Goal: Task Accomplishment & Management: Manage account settings

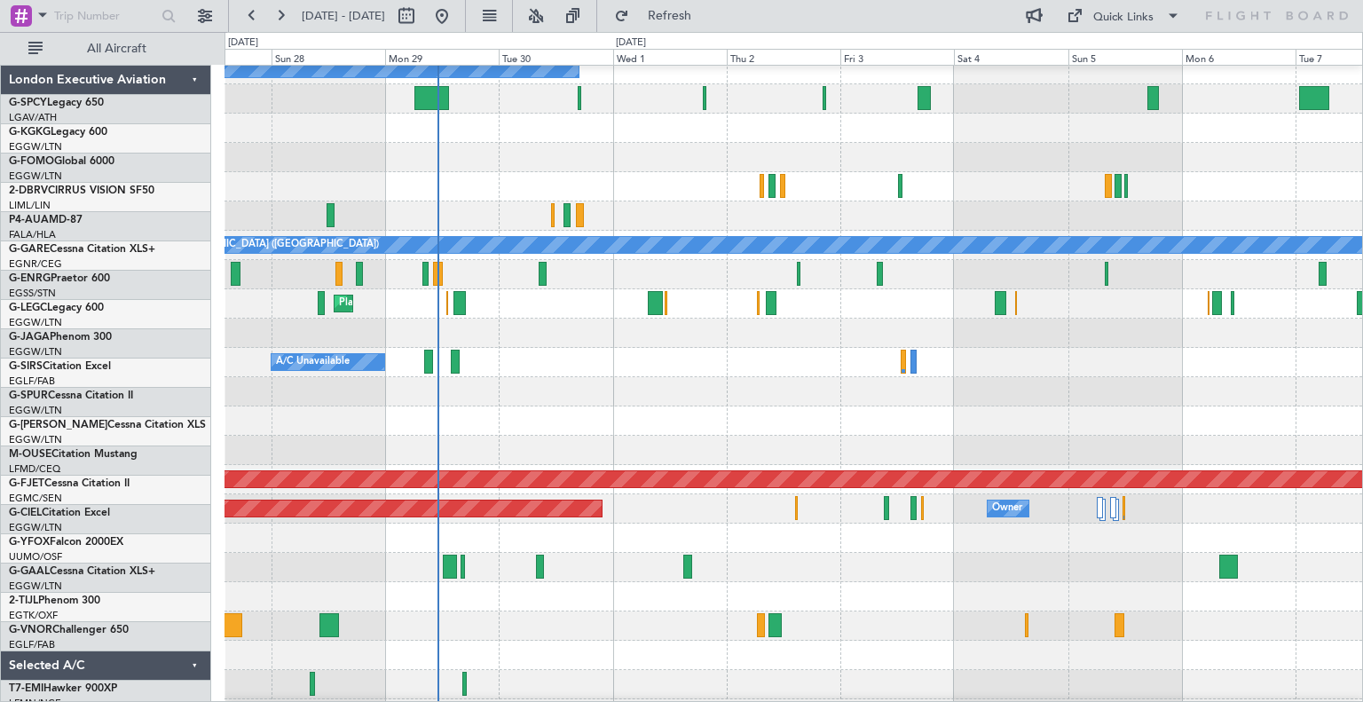
scroll to position [69, 0]
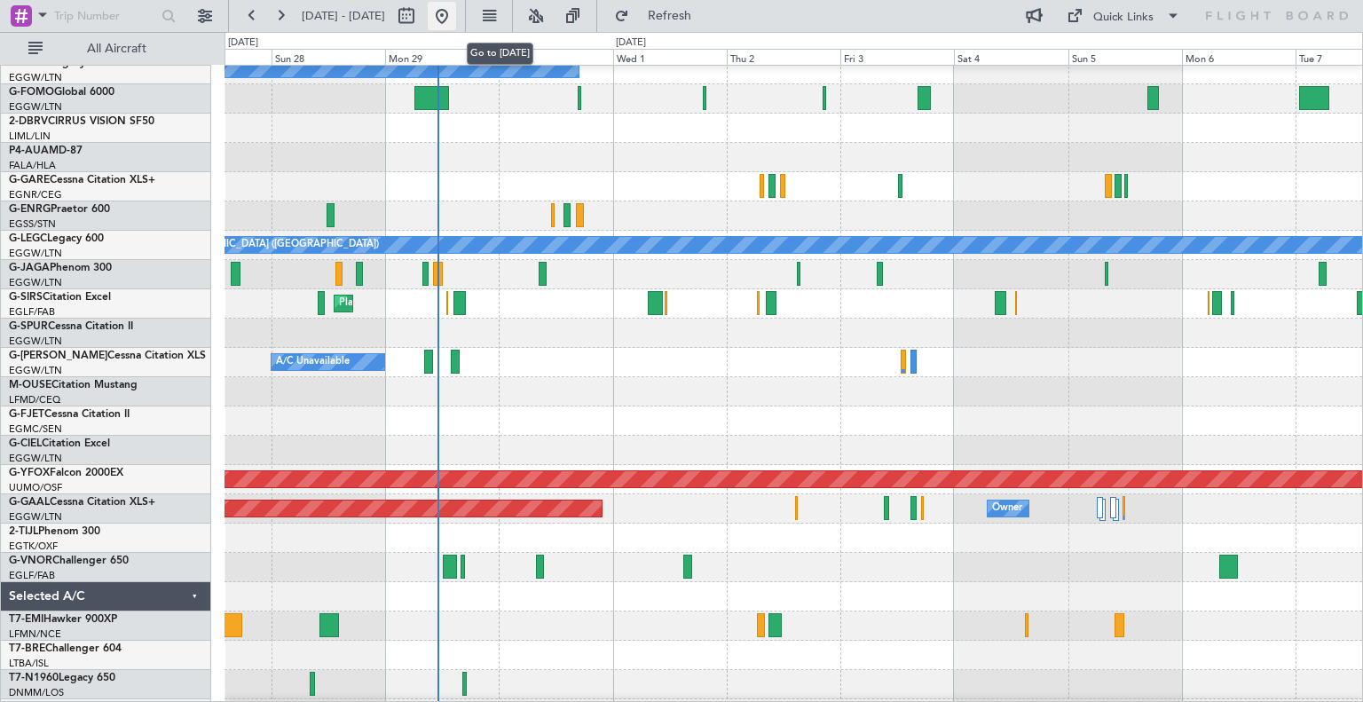
click at [456, 21] on button at bounding box center [442, 16] width 28 height 28
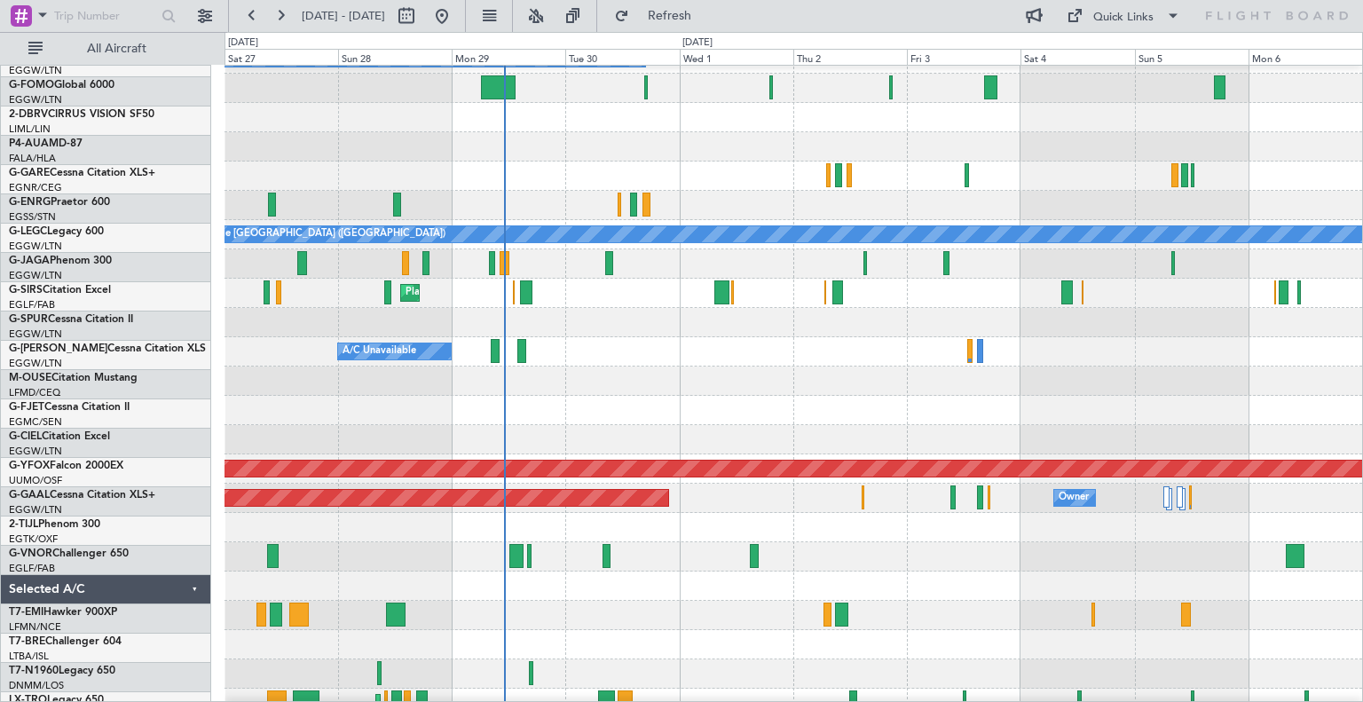
scroll to position [80, 0]
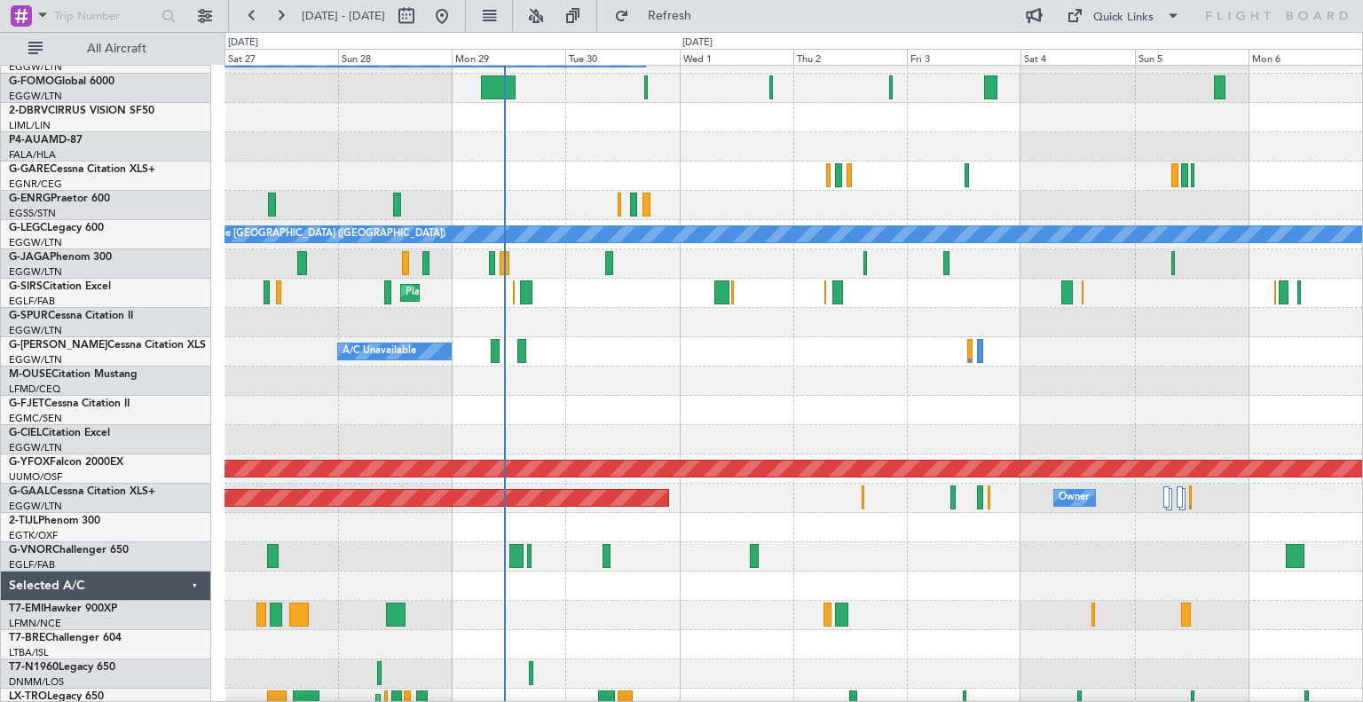
click at [599, 381] on div at bounding box center [793, 380] width 1138 height 29
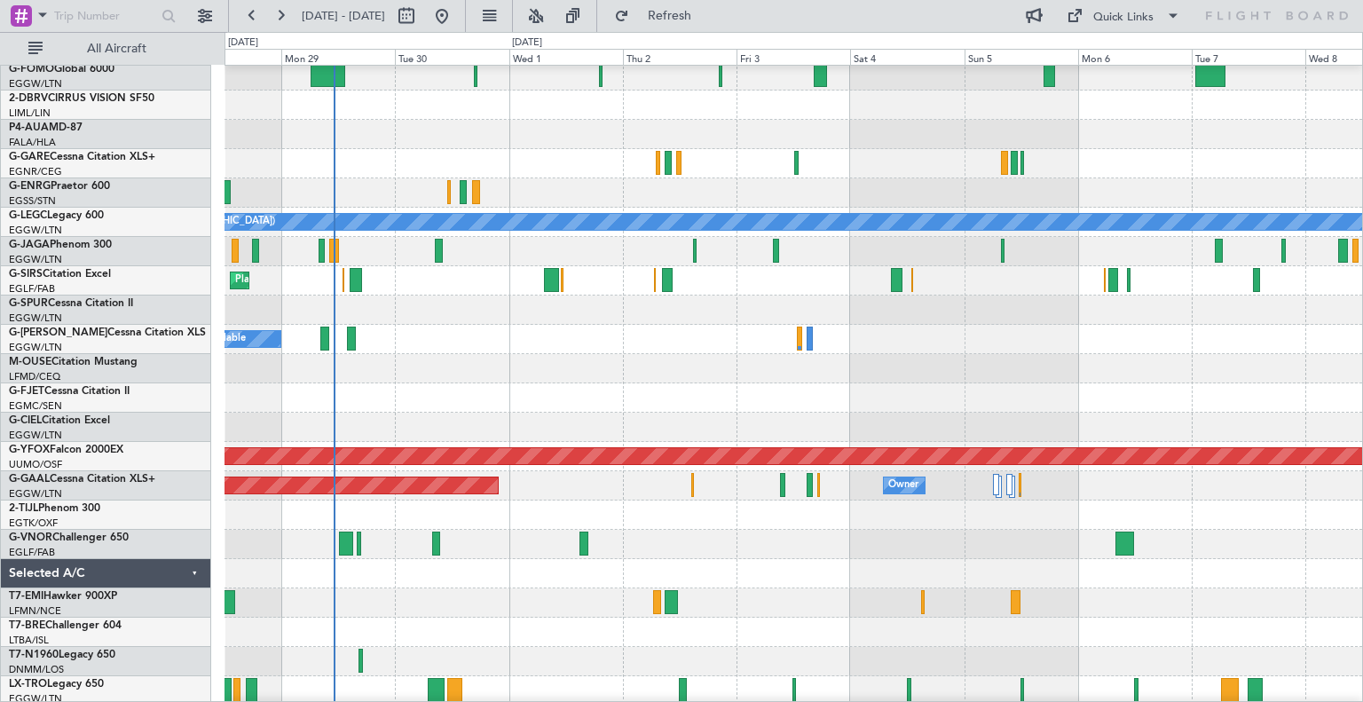
scroll to position [90, 0]
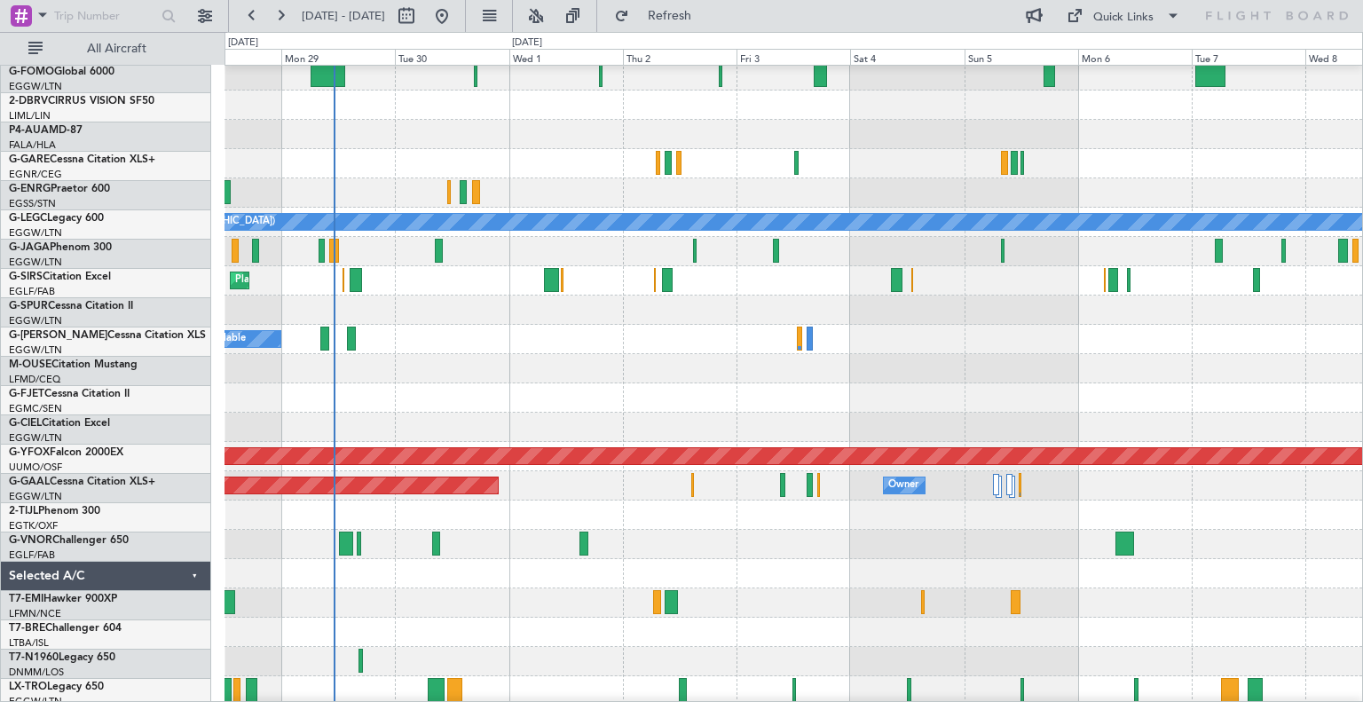
click at [852, 368] on div at bounding box center [793, 368] width 1138 height 29
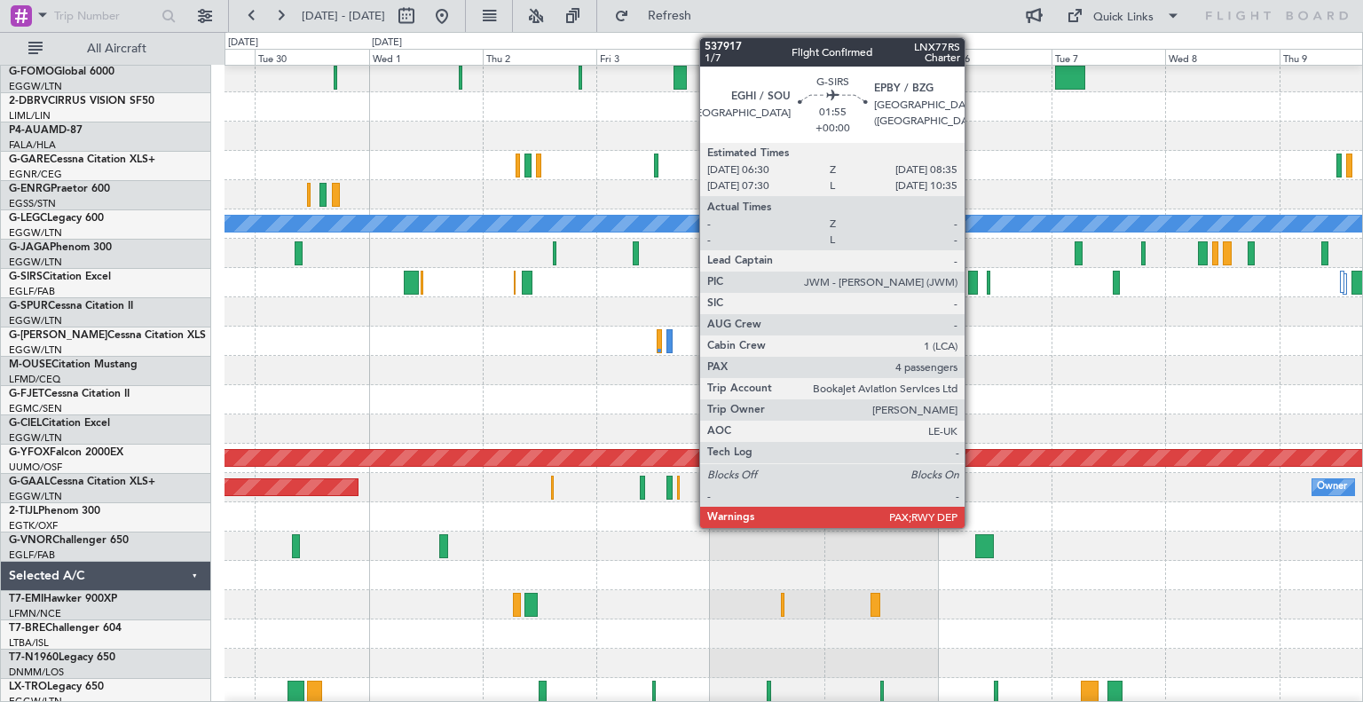
click at [973, 290] on div at bounding box center [973, 283] width 11 height 24
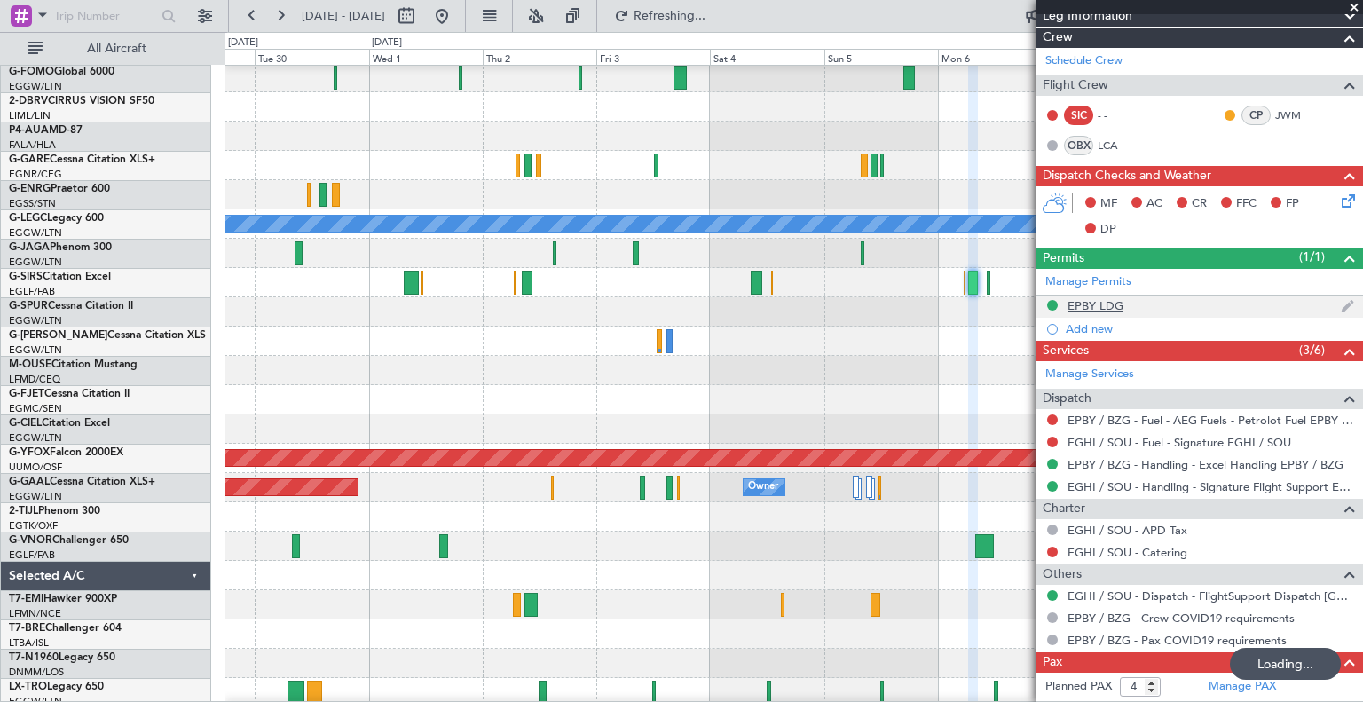
scroll to position [252, 0]
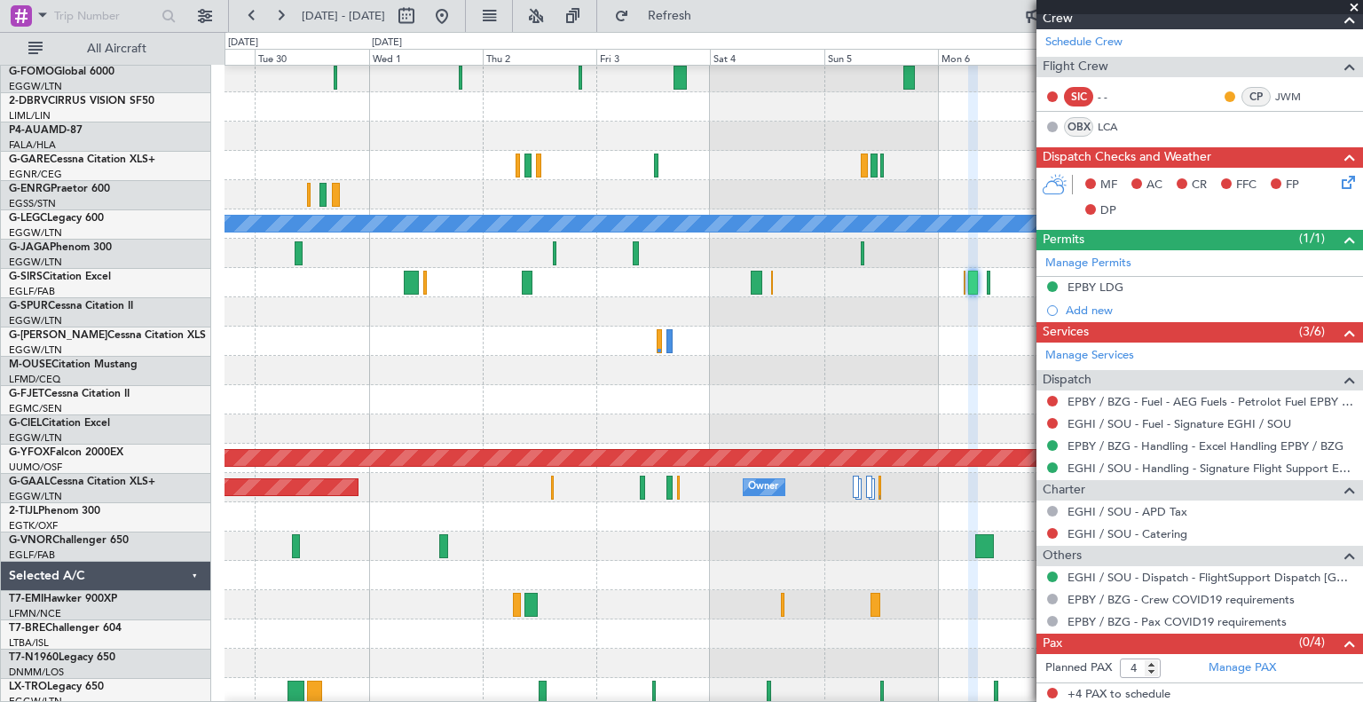
click at [1353, 5] on span at bounding box center [1354, 8] width 18 height 16
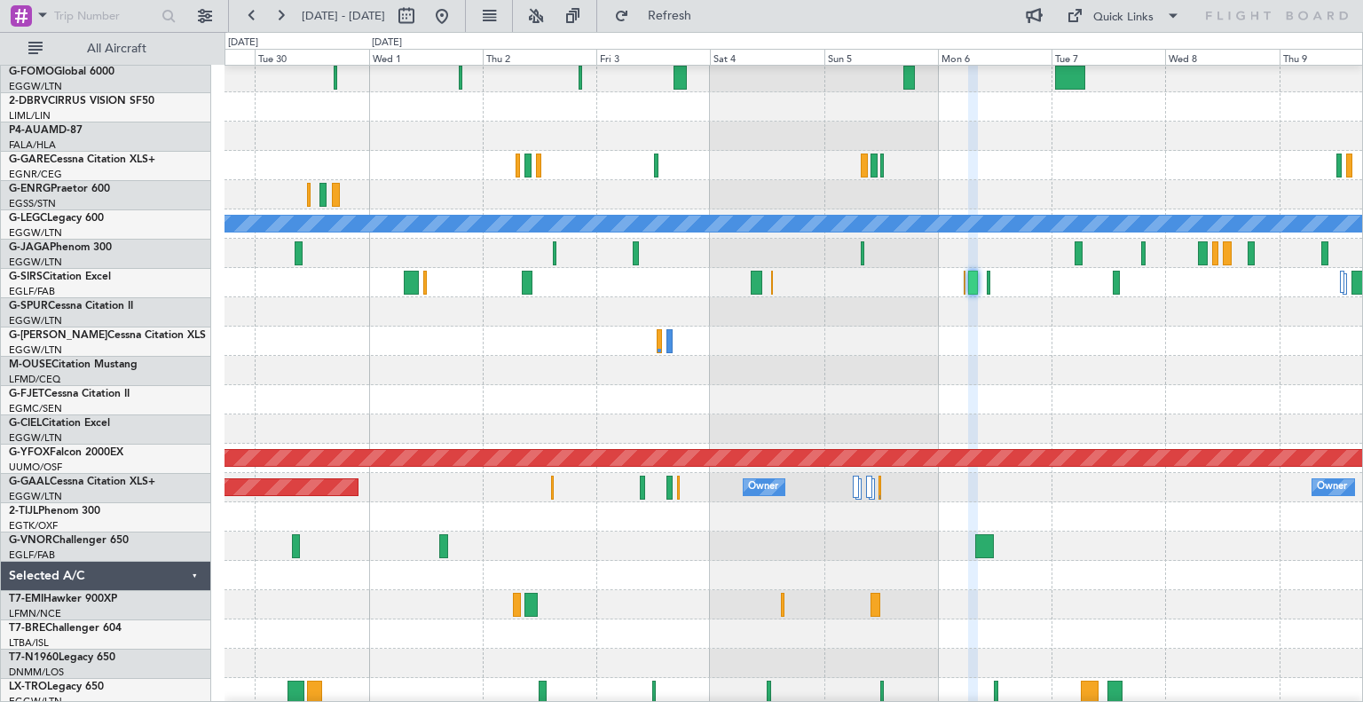
type input "0"
click at [278, 21] on button at bounding box center [280, 16] width 28 height 28
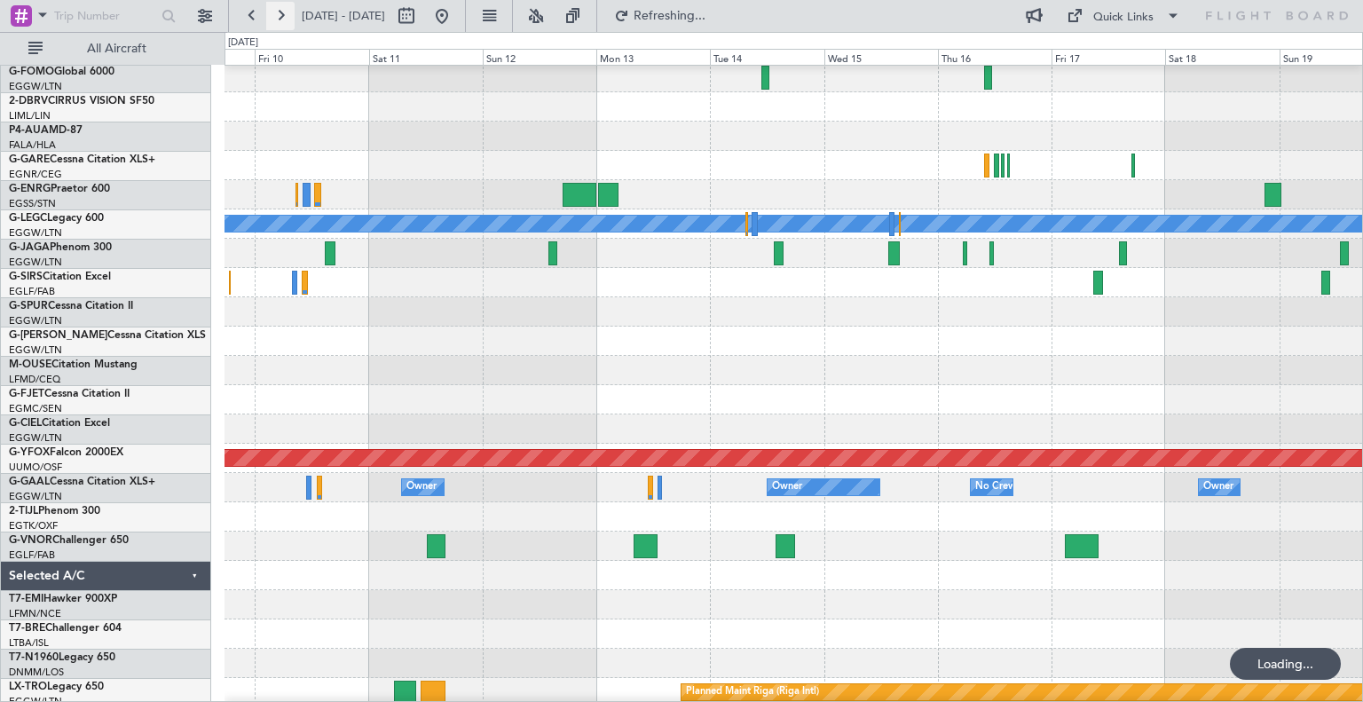
click at [278, 21] on button at bounding box center [280, 16] width 28 height 28
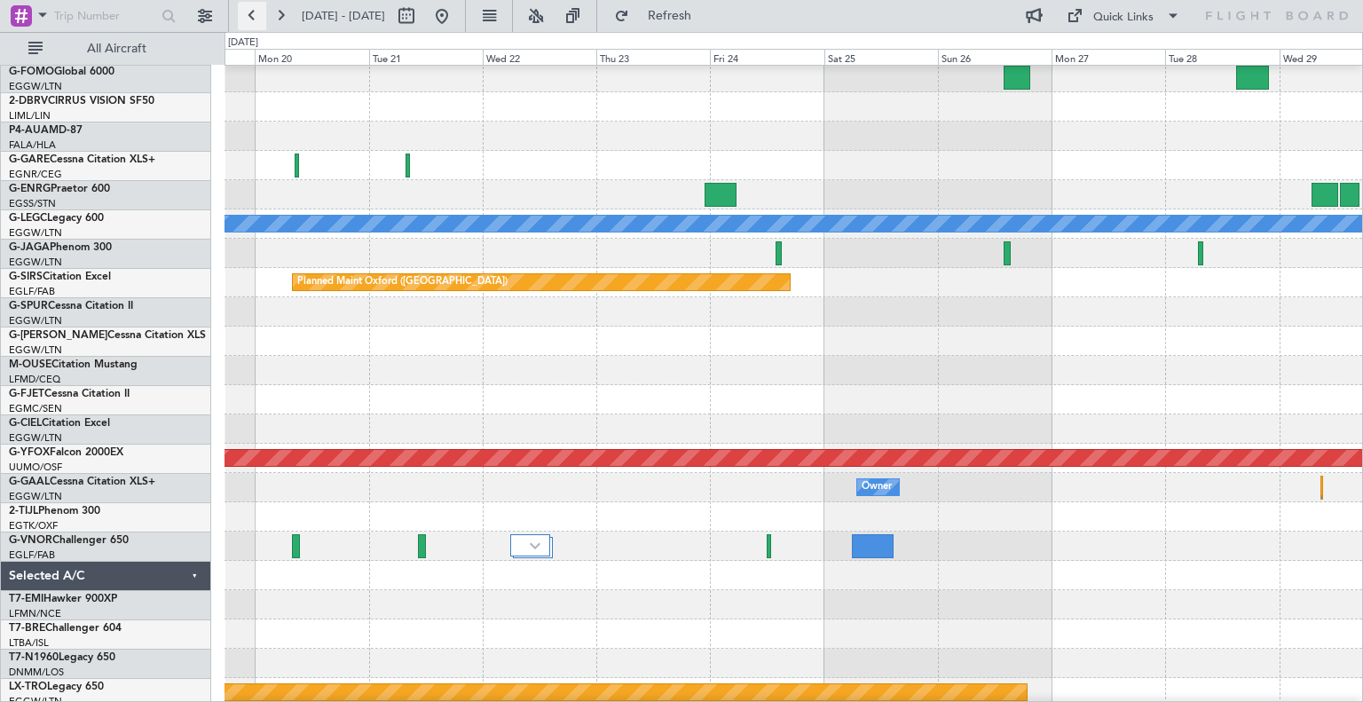
click at [248, 20] on button at bounding box center [252, 16] width 28 height 28
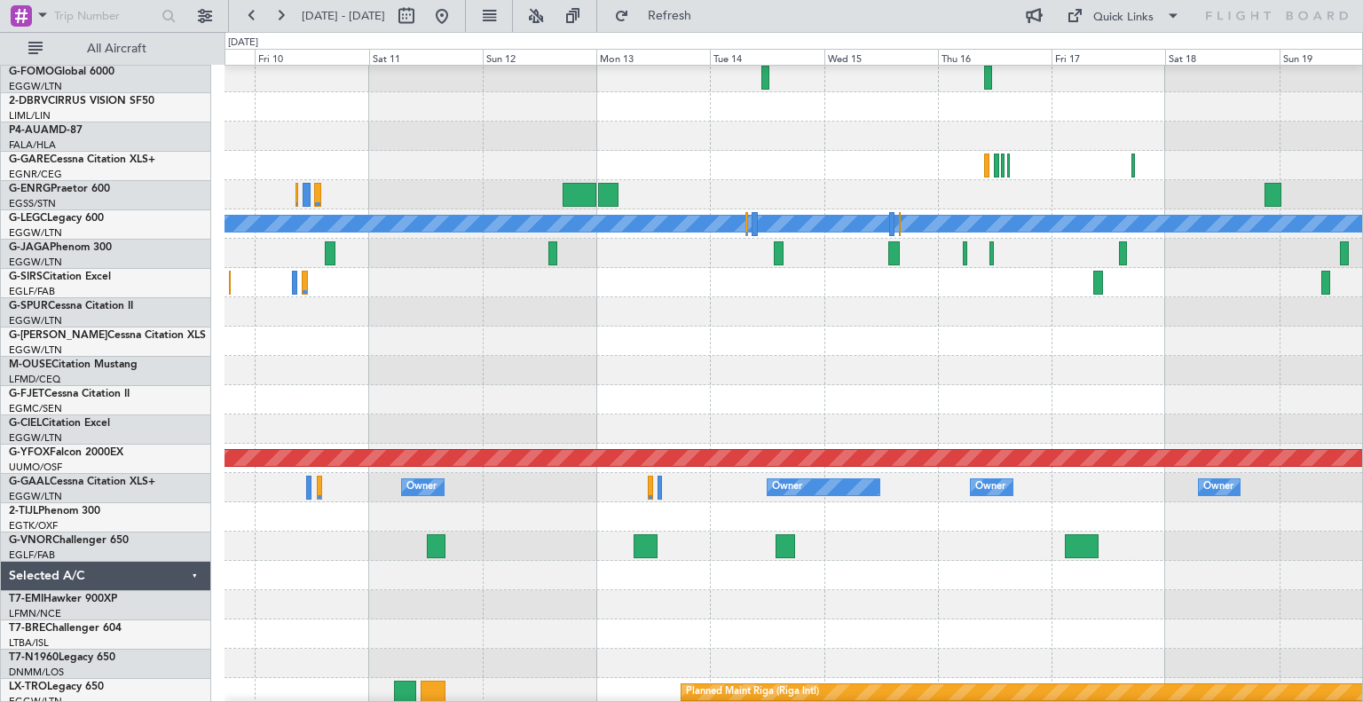
scroll to position [183, 0]
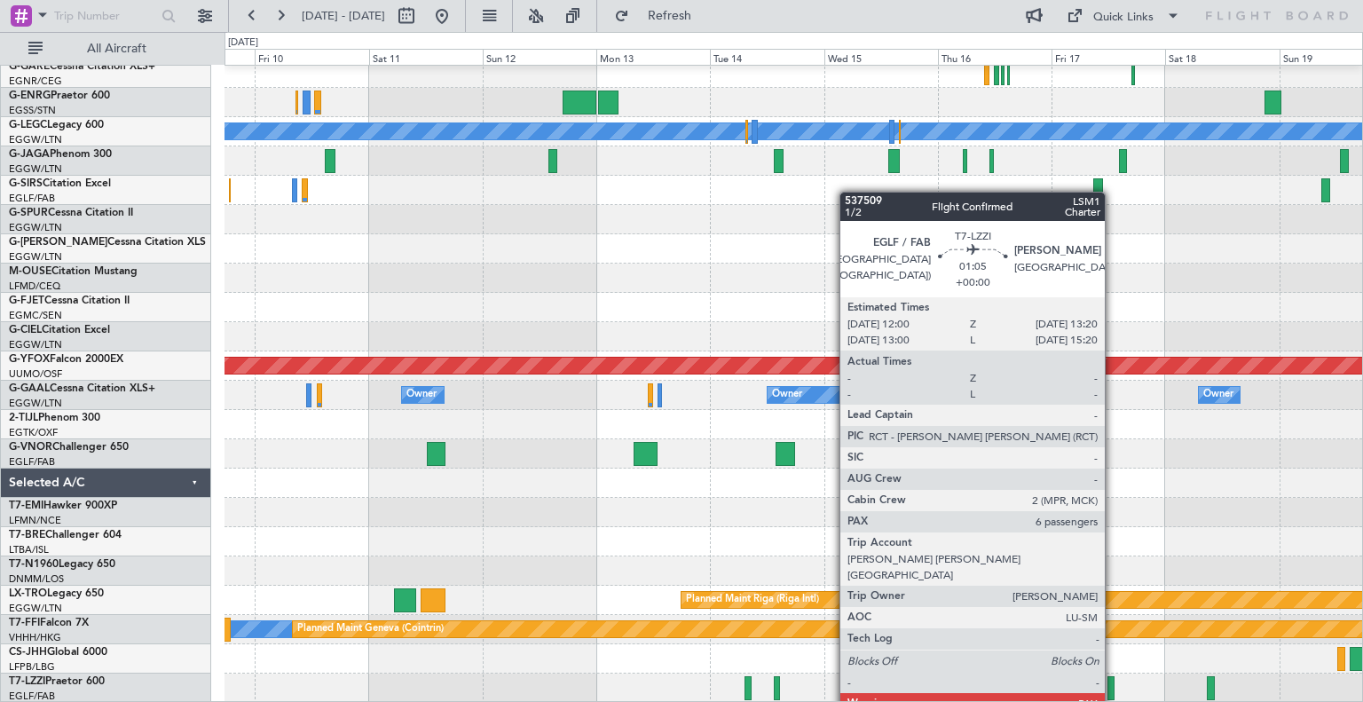
click at [1113, 681] on div at bounding box center [1110, 688] width 7 height 24
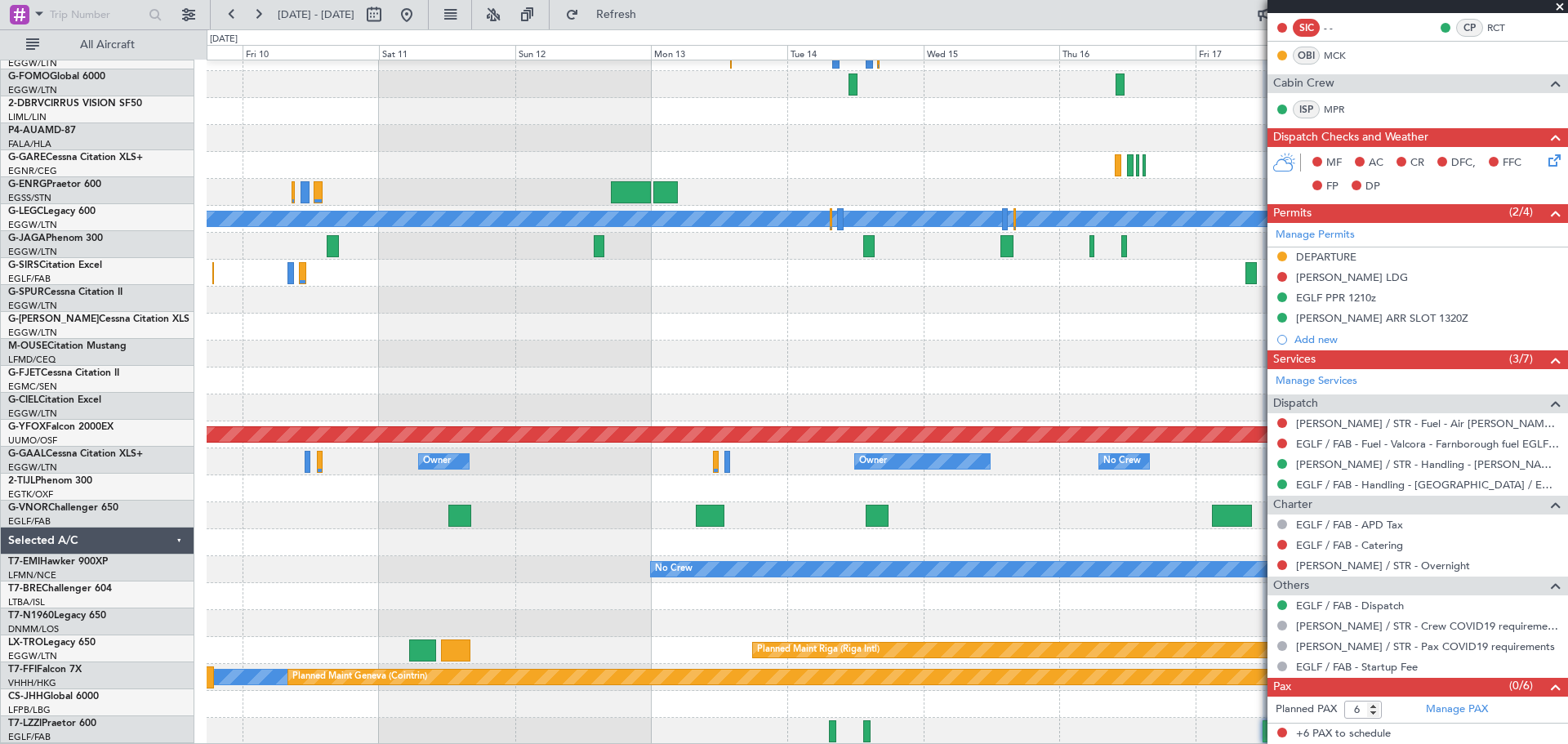
scroll to position [293, 0]
click at [420, 25] on button at bounding box center [407, 15] width 26 height 26
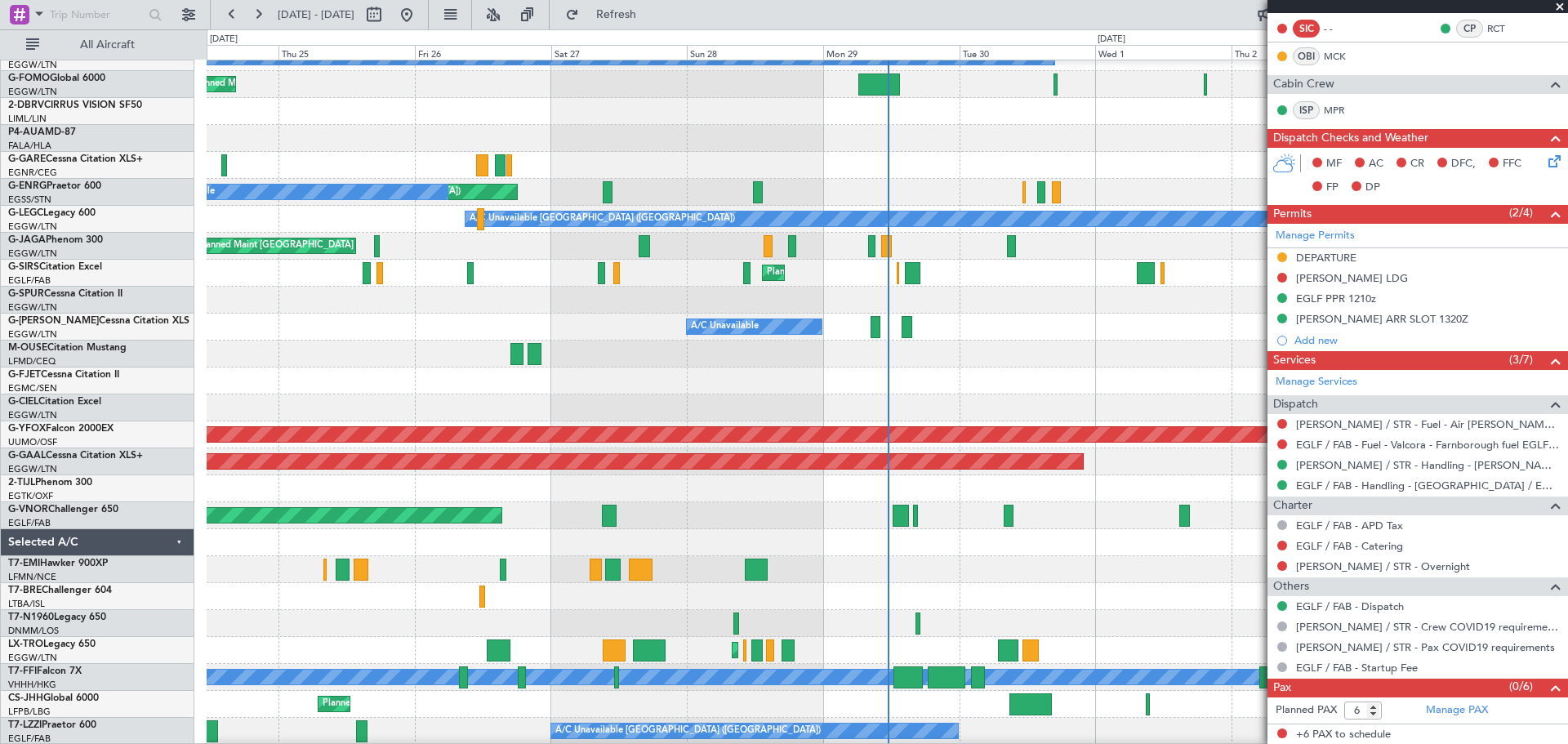
scroll to position [124, 0]
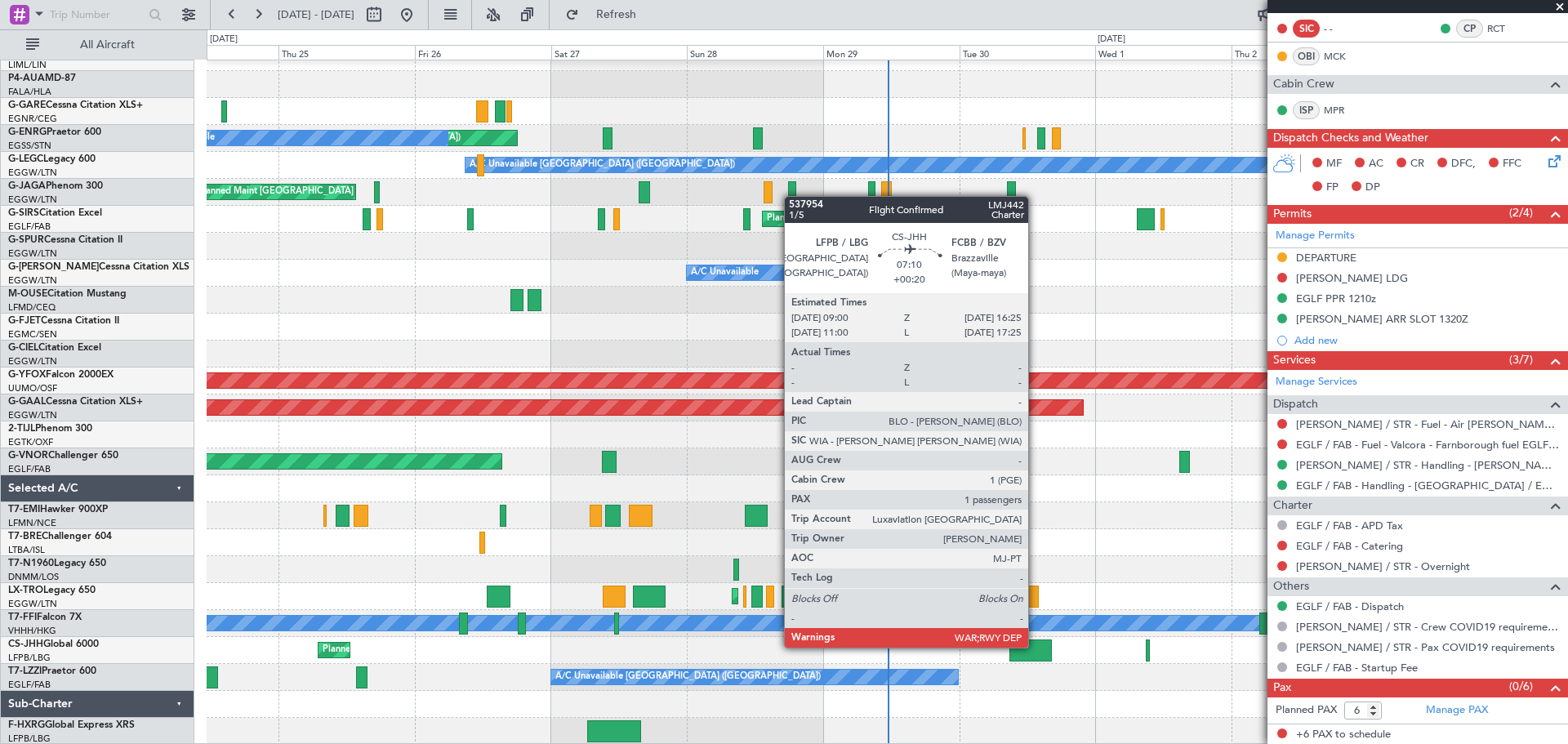
click at [1035, 645] on div at bounding box center [1031, 651] width 42 height 22
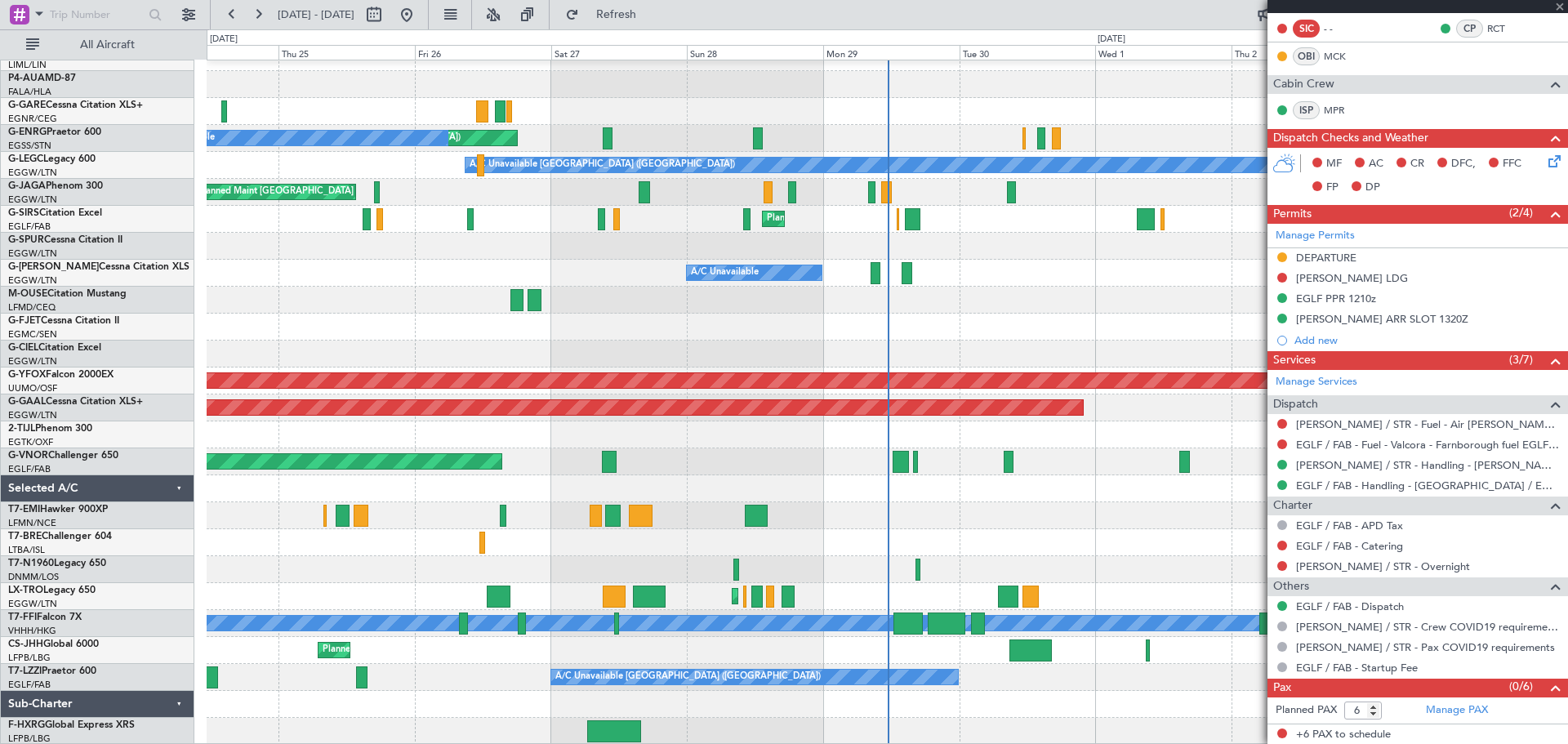
type input "+00:20"
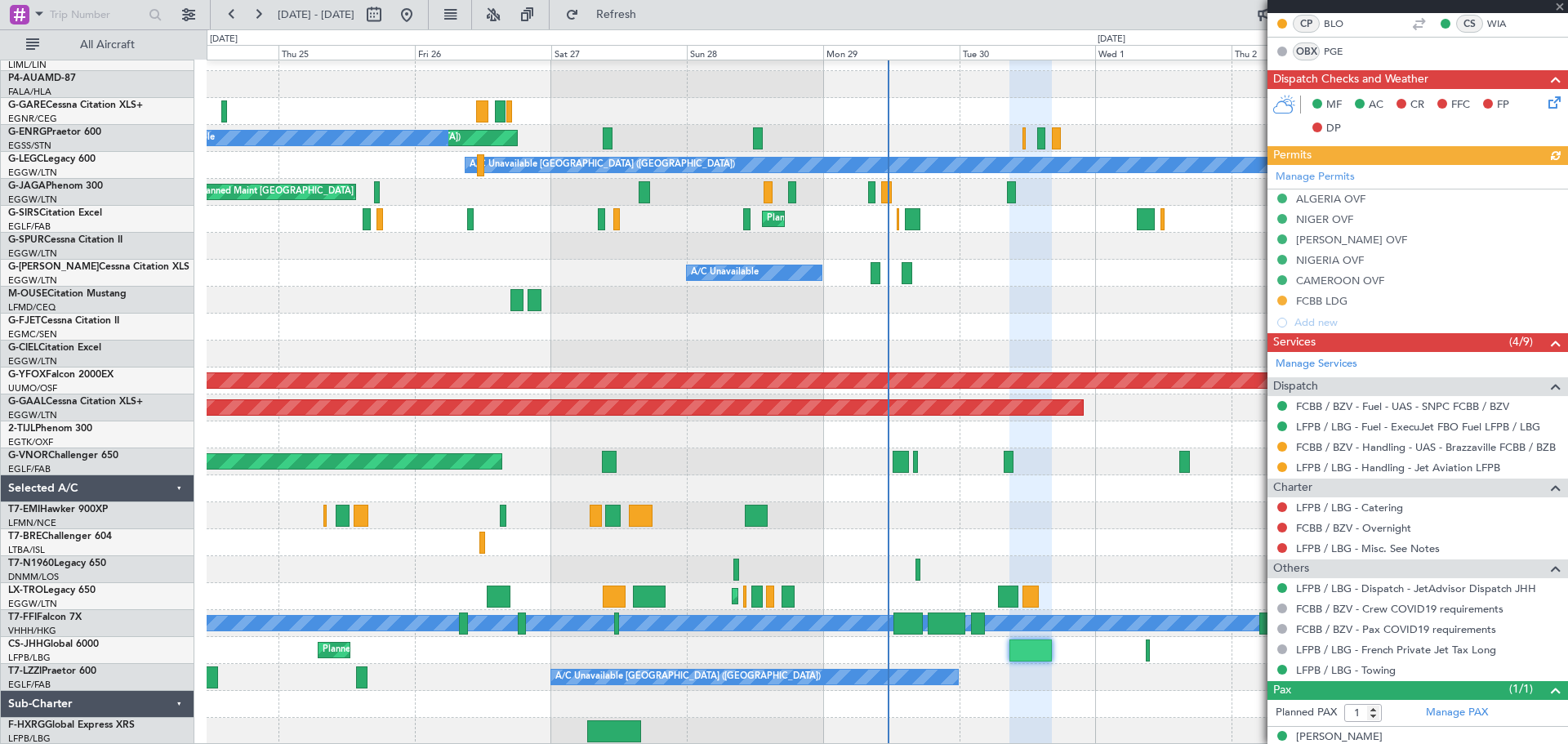
scroll to position [378, 0]
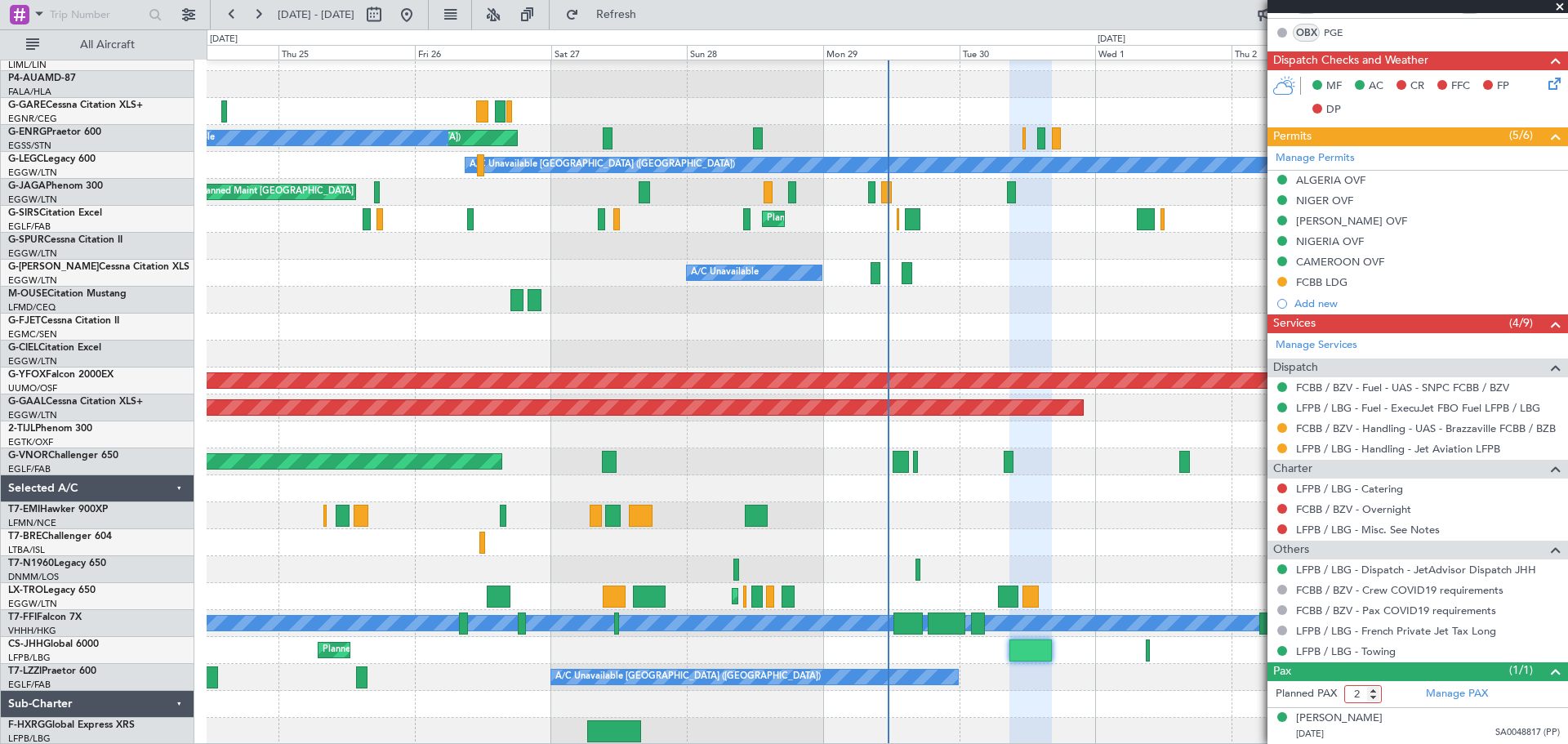
click at [1253, 645] on input "2" at bounding box center [1363, 694] width 38 height 18
click at [1253, 645] on input "3" at bounding box center [1363, 694] width 38 height 18
click at [1253, 645] on input "4" at bounding box center [1363, 694] width 38 height 18
type input "5"
click at [1253, 645] on input "5" at bounding box center [1363, 694] width 38 height 18
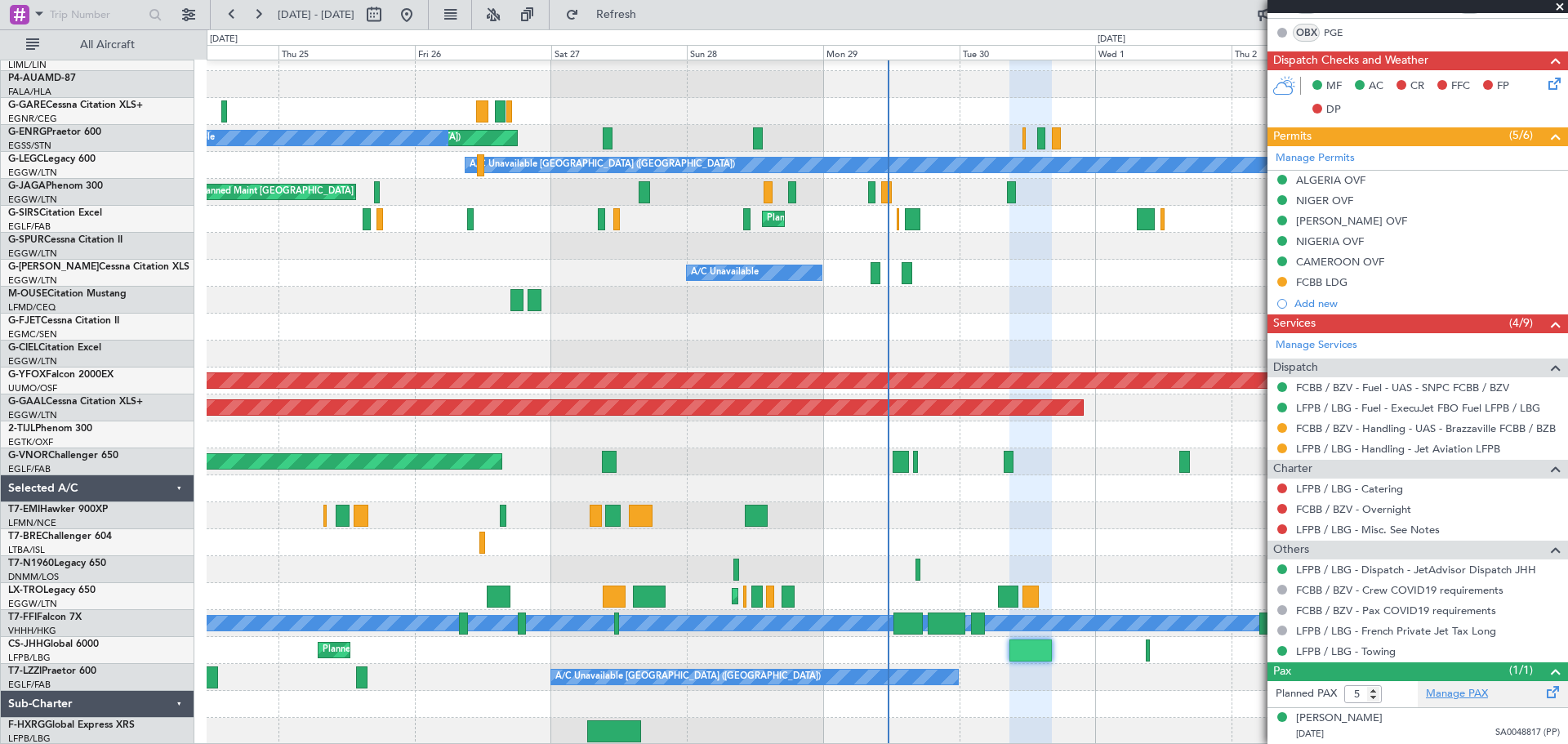
click at [1253, 645] on link "Manage PAX" at bounding box center [1456, 694] width 62 height 17
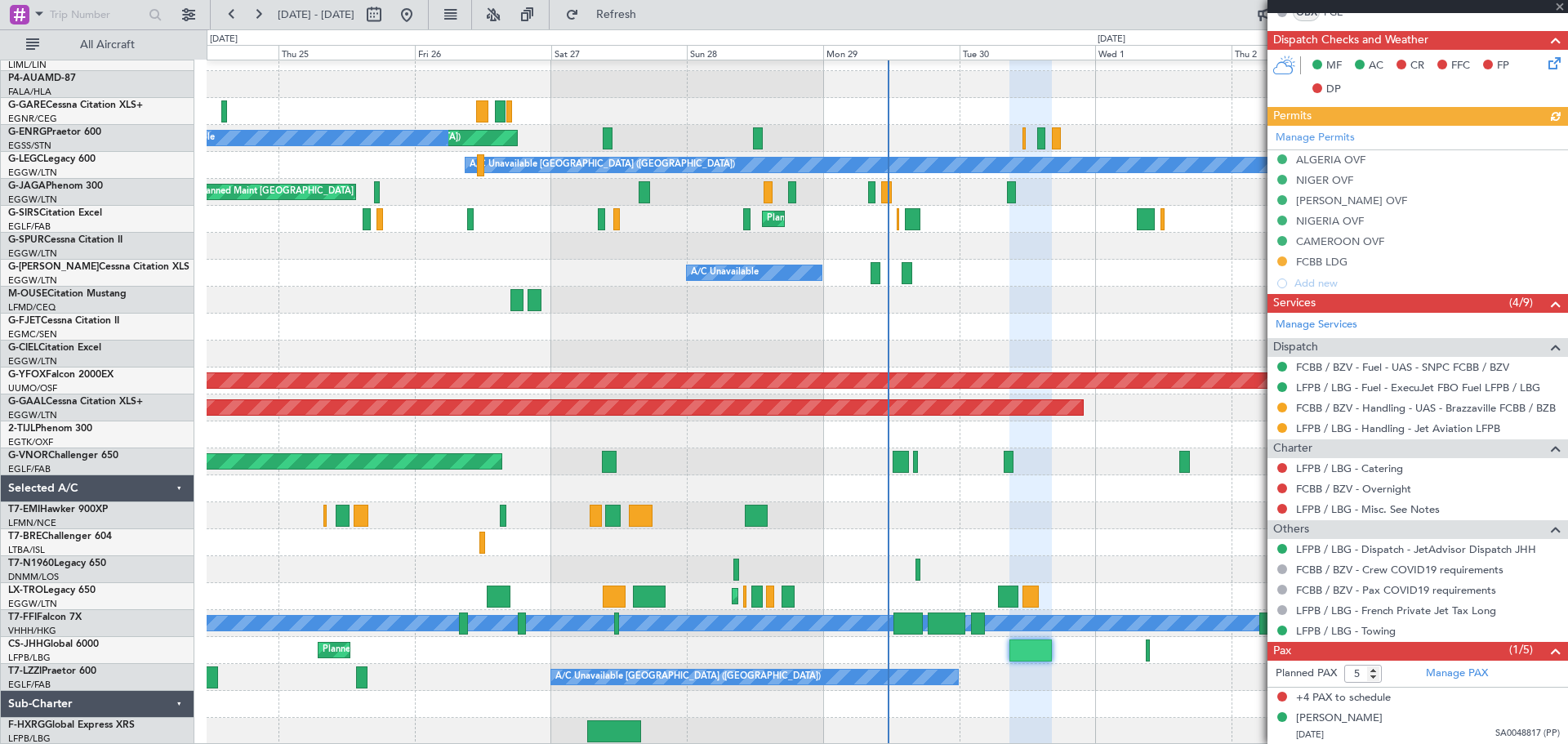
scroll to position [0, 0]
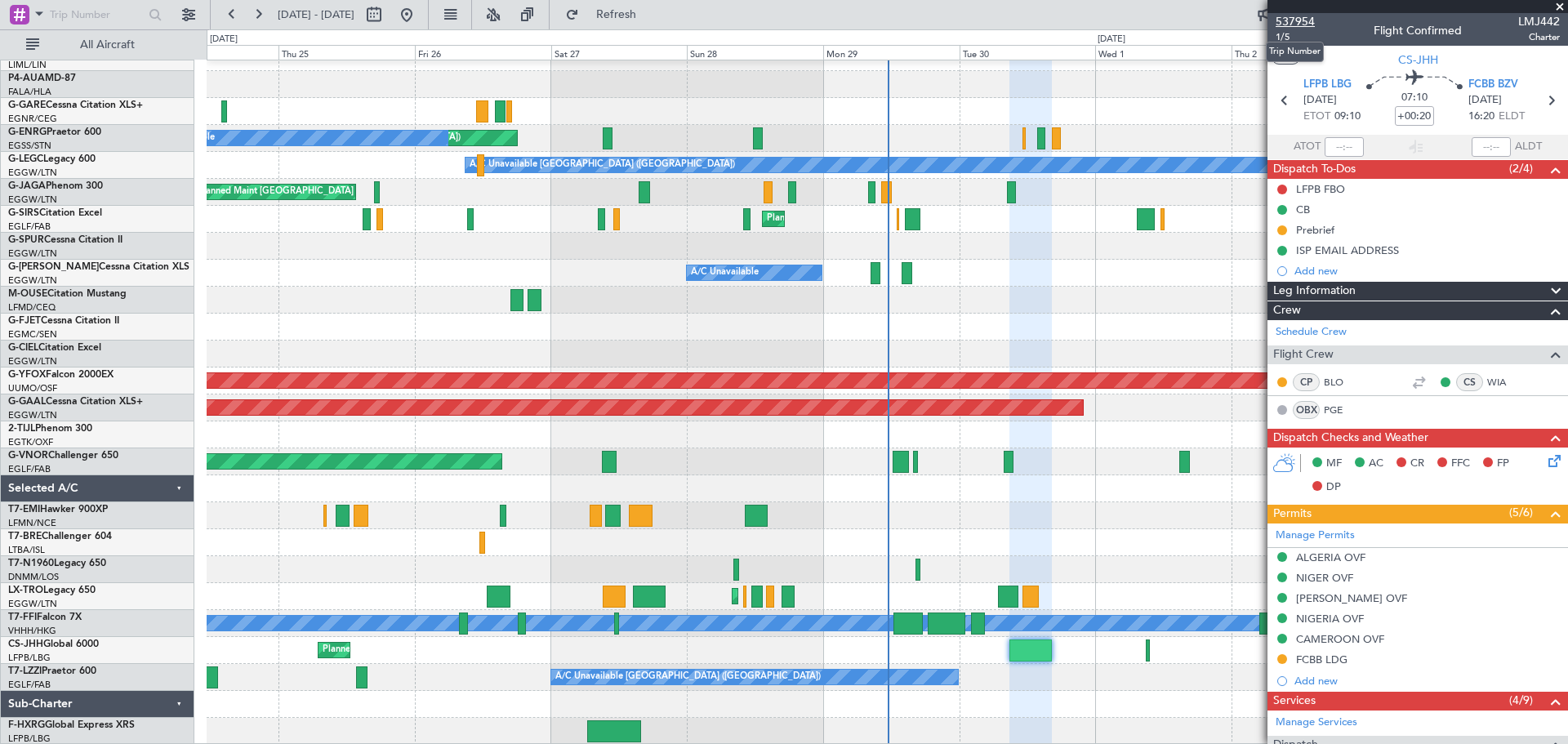
click at [1253, 16] on span "537954" at bounding box center [1295, 21] width 40 height 17
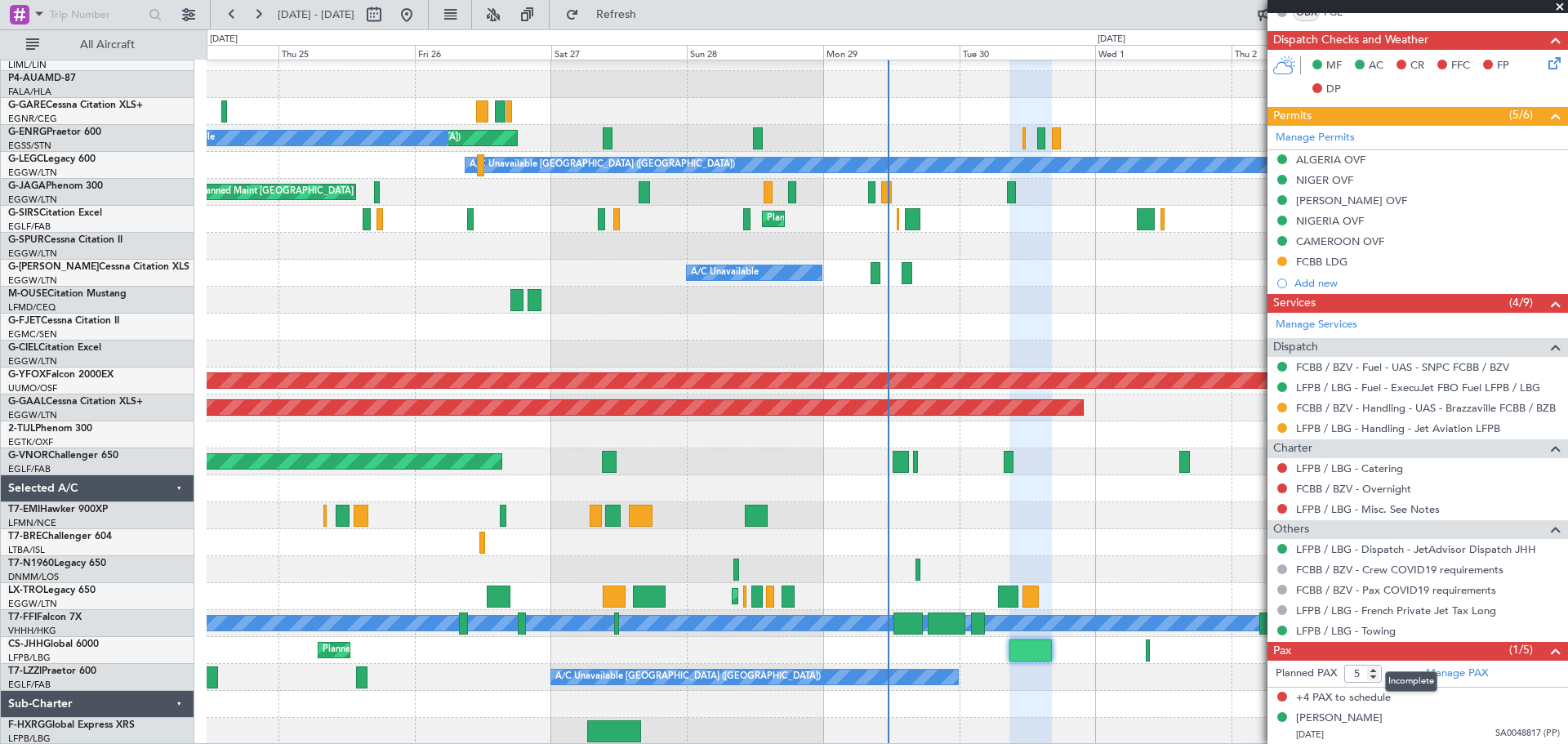
click at [1253, 645] on mat-tooltip-component "Incomplete" at bounding box center [1411, 681] width 75 height 43
click at [1253, 645] on link "Manage PAX" at bounding box center [1456, 674] width 62 height 17
click at [651, 11] on span "Refresh" at bounding box center [617, 15] width 69 height 11
click at [651, 9] on span "Refresh" at bounding box center [617, 15] width 69 height 11
click at [643, 12] on span "Refresh" at bounding box center [617, 15] width 69 height 11
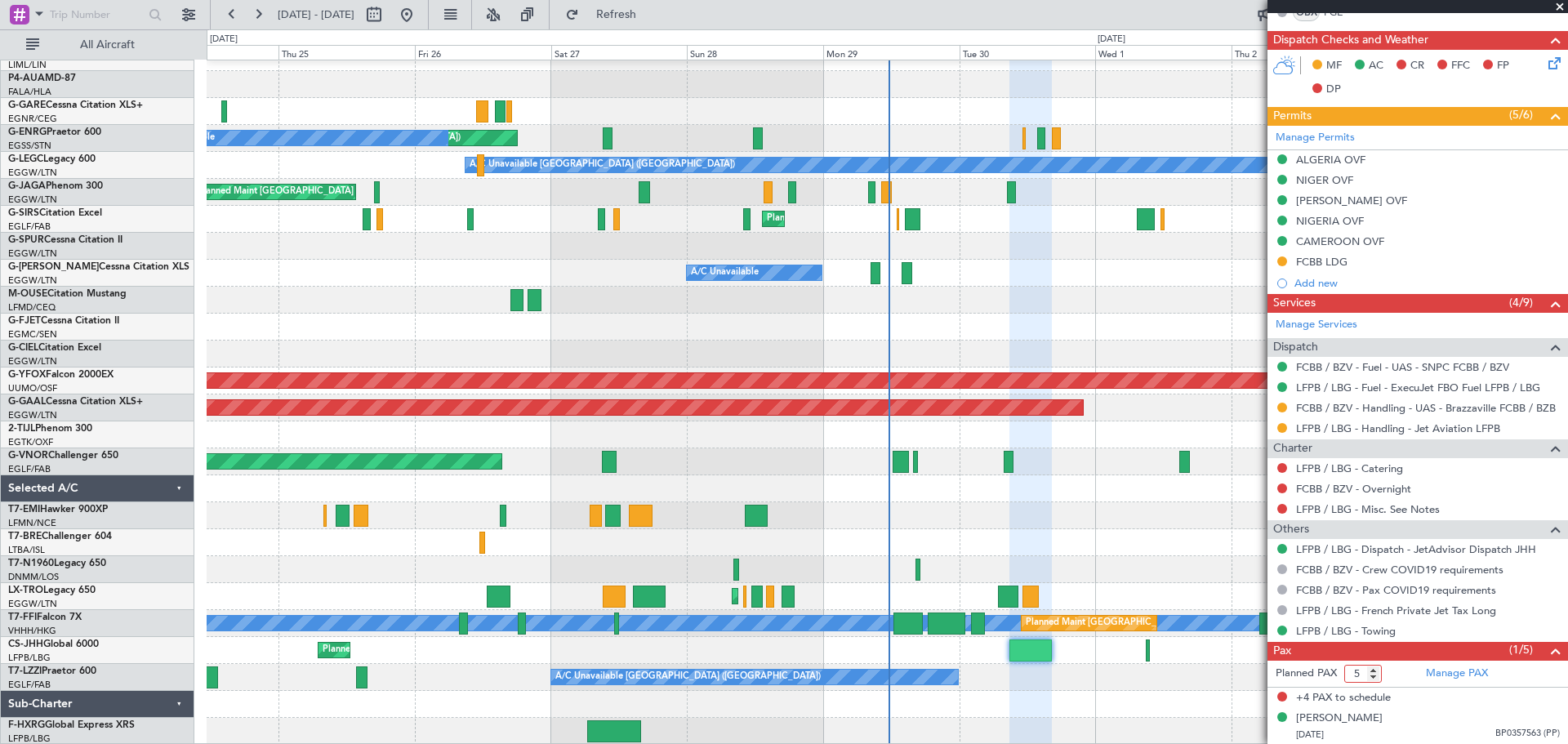
click at [1253, 645] on input "5" at bounding box center [1363, 674] width 38 height 18
click at [1253, 645] on input "4" at bounding box center [1363, 674] width 38 height 18
click at [1253, 645] on input "3" at bounding box center [1363, 674] width 38 height 18
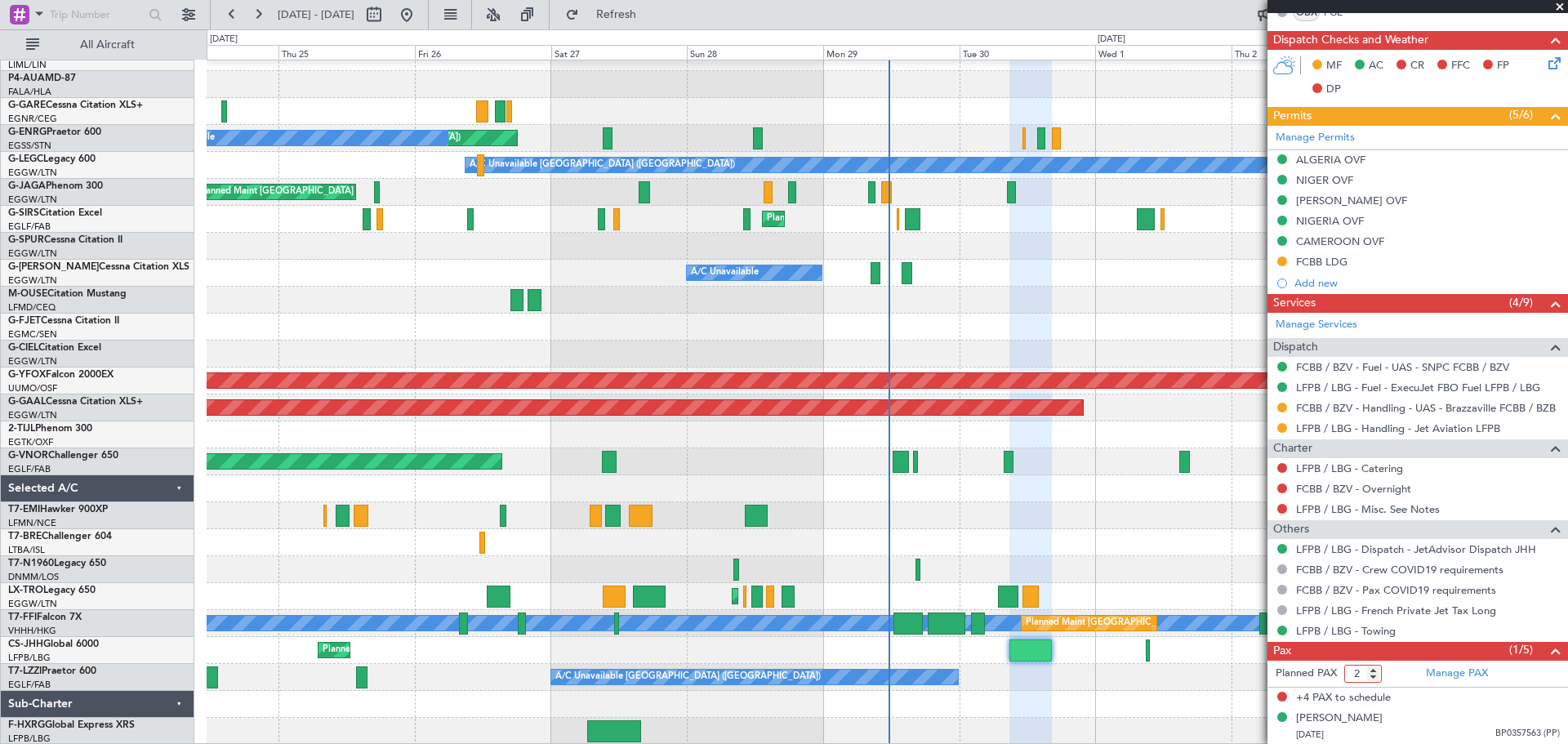
click at [1253, 645] on input "2" at bounding box center [1363, 674] width 38 height 18
type input "1"
click at [1253, 645] on input "1" at bounding box center [1363, 674] width 38 height 18
click at [656, 22] on button "Refresh" at bounding box center [606, 15] width 98 height 26
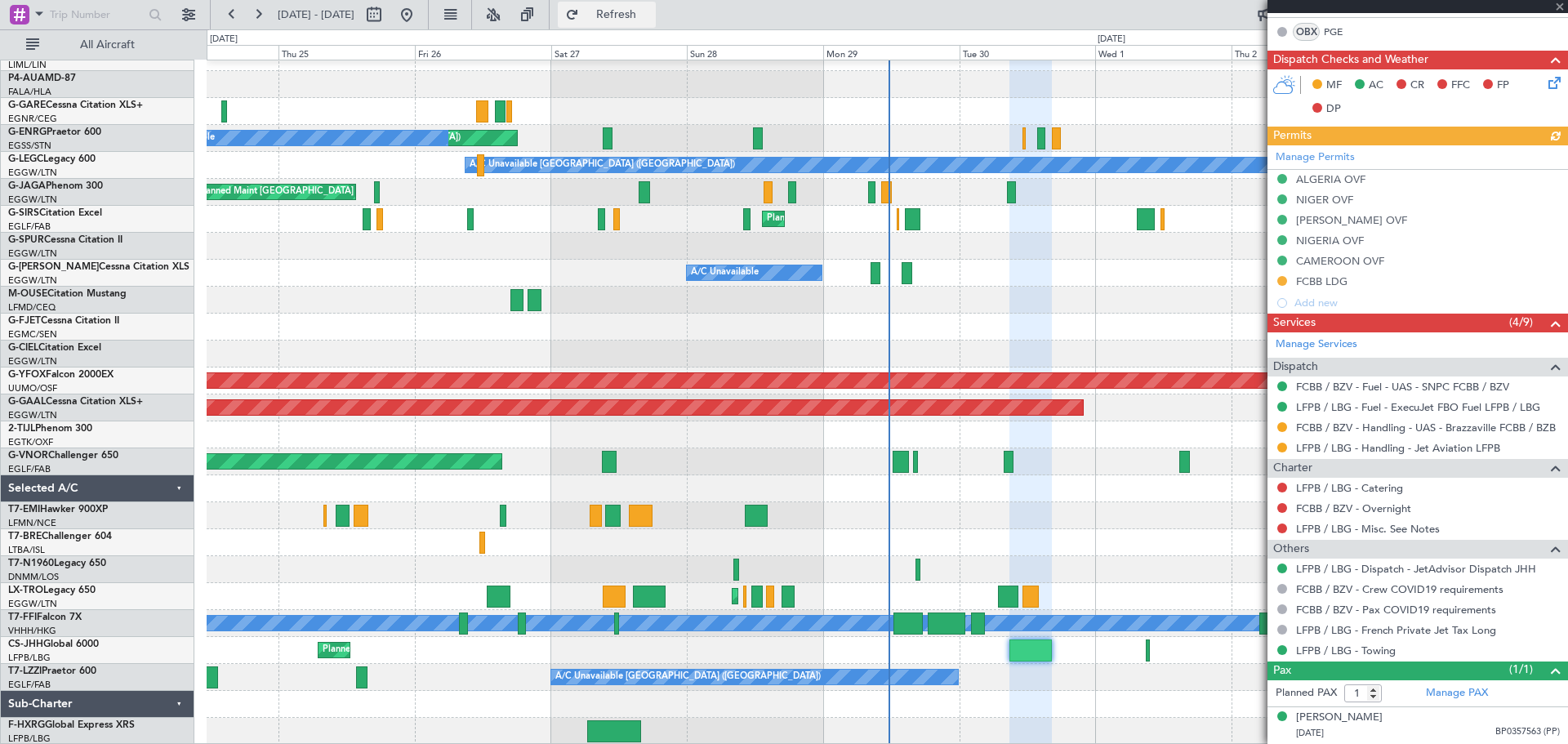
scroll to position [378, 0]
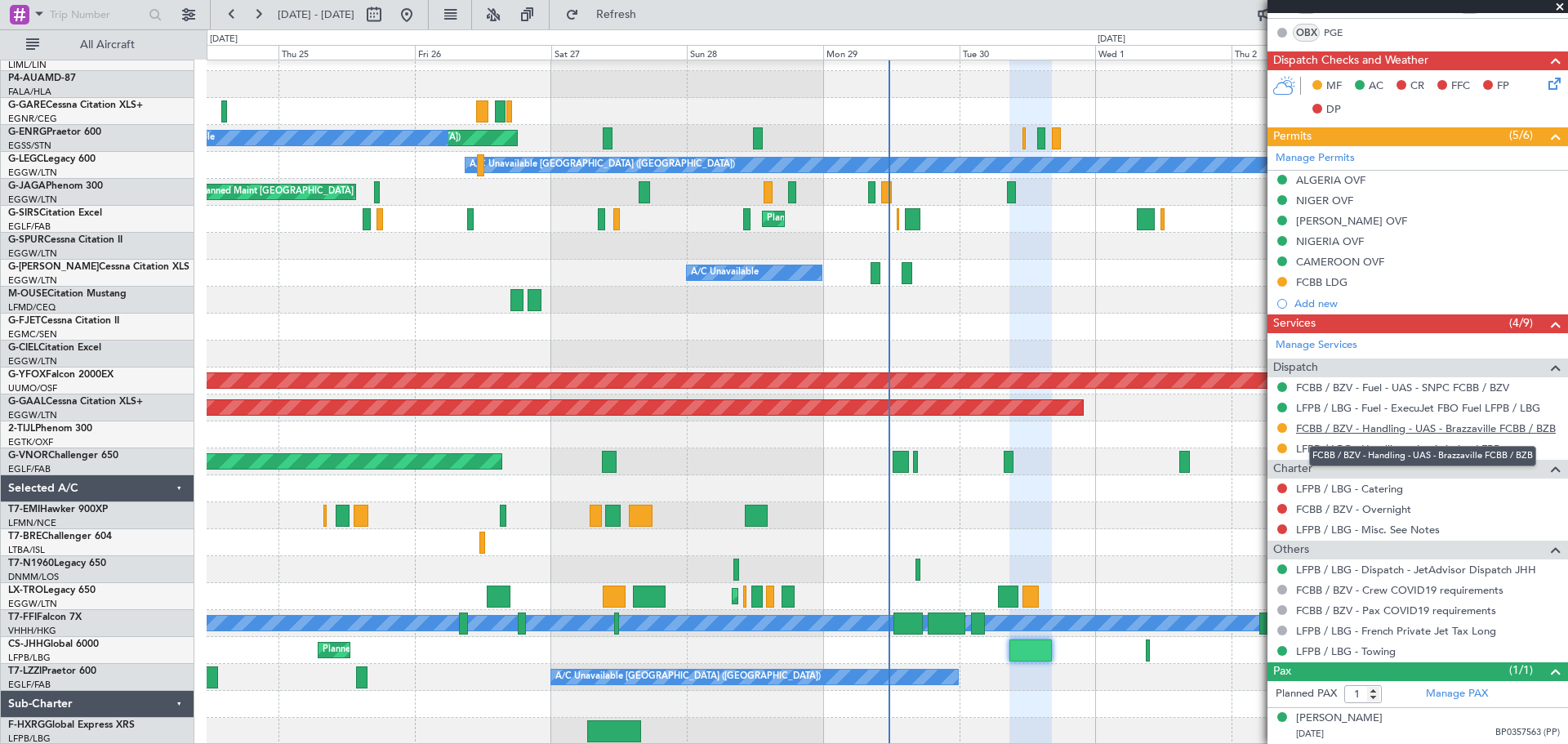
click at [1253, 427] on link "FCBB / BZV - Handling - UAS - Brazzaville FCBB / BZB" at bounding box center [1425, 428] width 259 height 14
click at [1253, 432] on link "FCBB / BZV - Handling - UAS - Brazzaville FCBB / BZB" at bounding box center [1425, 428] width 259 height 14
click at [651, 11] on span "Refresh" at bounding box center [617, 15] width 69 height 11
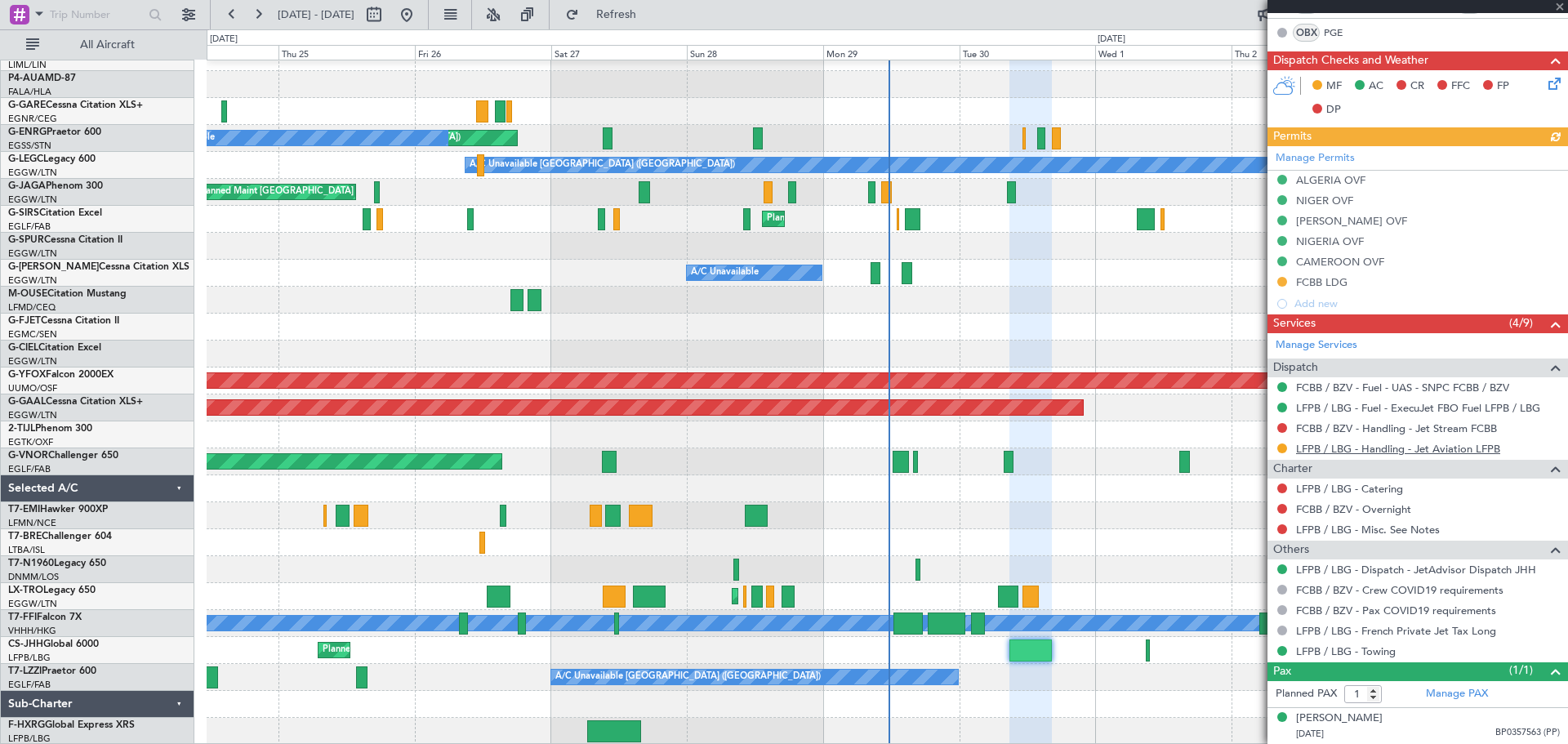
click at [1253, 453] on link "LFPB / LBG - Handling - Jet Aviation LFPB" at bounding box center [1398, 448] width 204 height 14
click at [651, 14] on span "Refresh" at bounding box center [617, 15] width 69 height 11
click at [651, 20] on span "Refresh" at bounding box center [617, 15] width 69 height 11
click at [1253, 573] on link "LFPB / LBG - Dispatch - JetAdvisor Dispatch JHH" at bounding box center [1415, 569] width 240 height 14
click at [651, 17] on span "Refresh" at bounding box center [617, 15] width 69 height 11
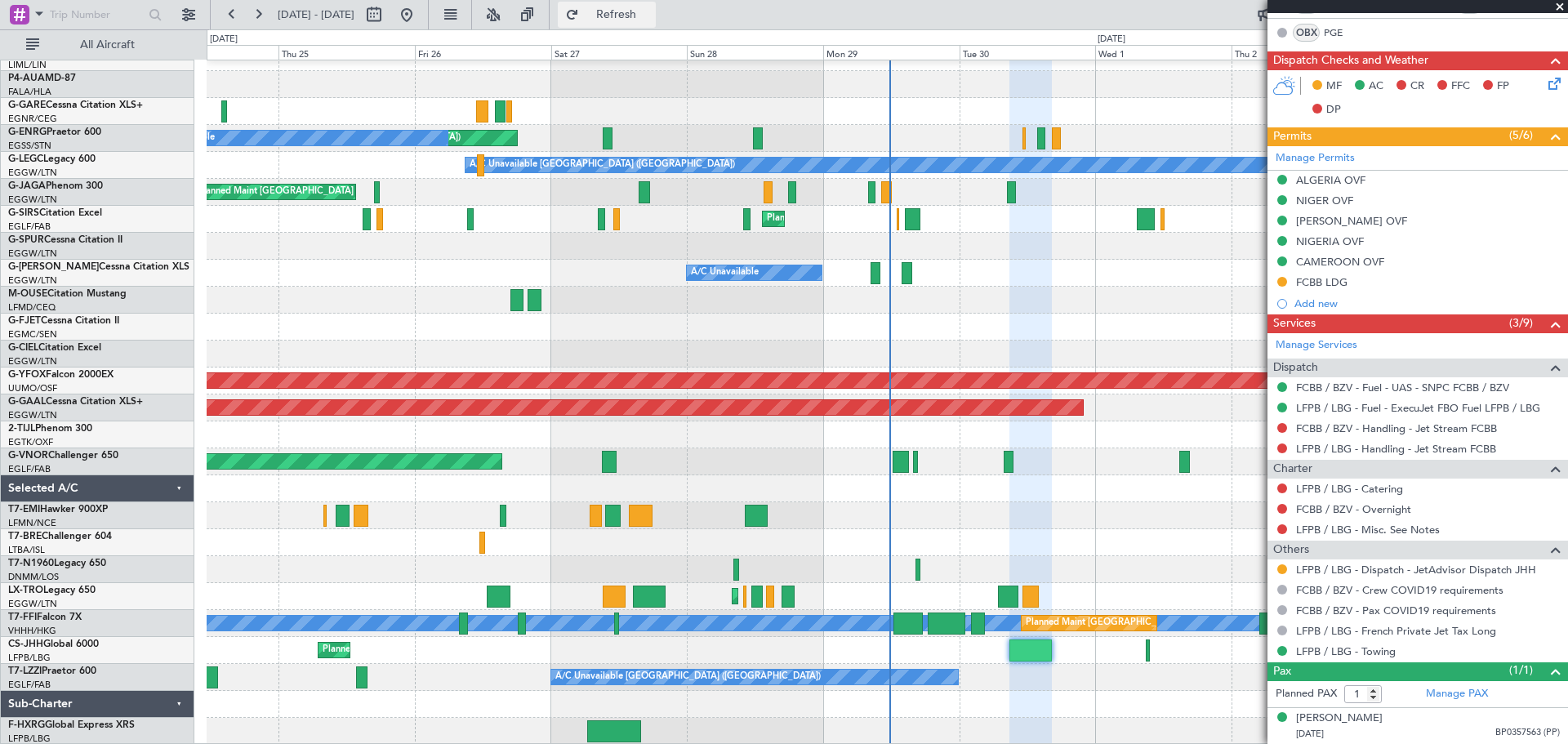
click at [651, 11] on span "Refresh" at bounding box center [617, 15] width 69 height 11
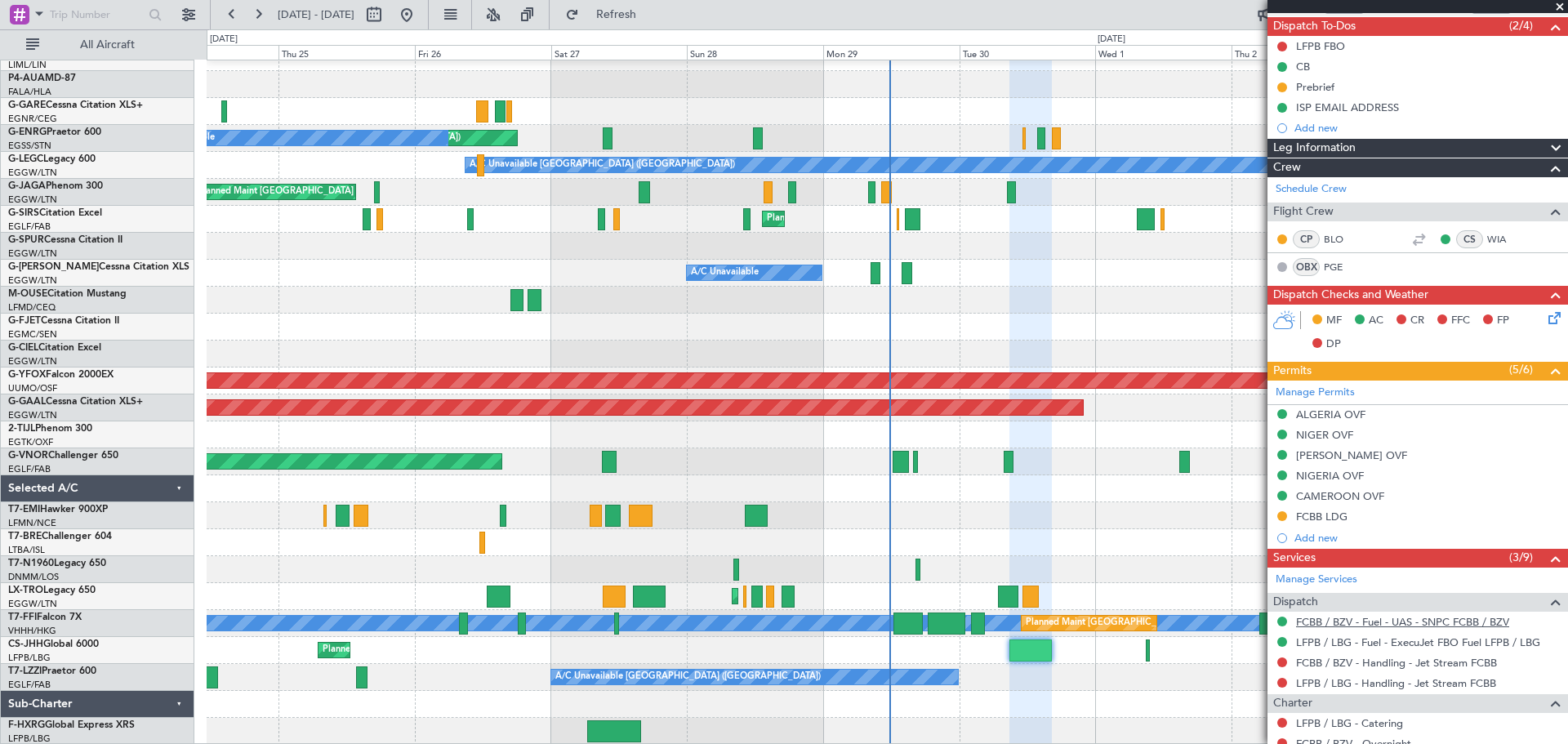
scroll to position [0, 0]
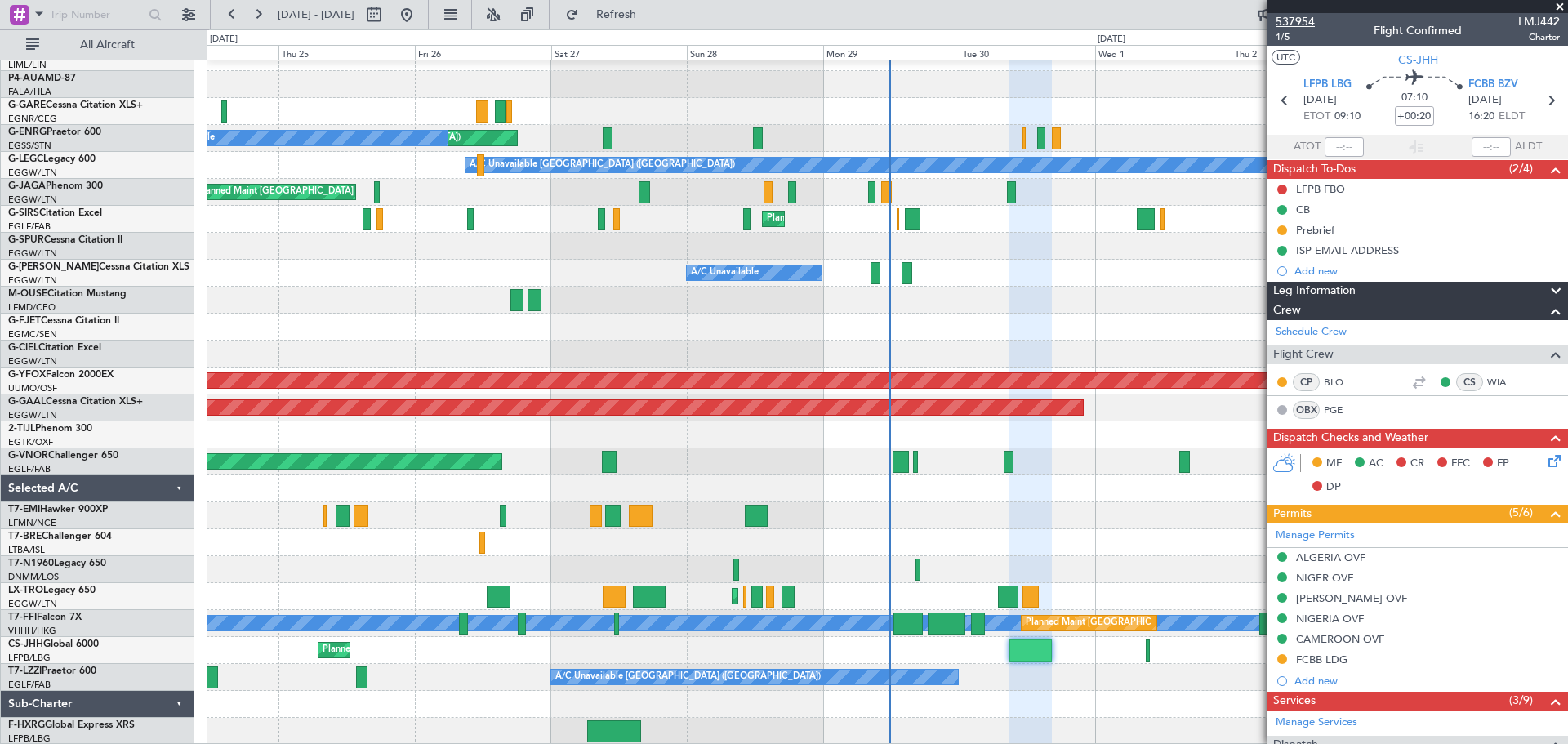
click at [1253, 18] on span "537954" at bounding box center [1295, 21] width 40 height 17
click at [651, 17] on span "Refresh" at bounding box center [617, 15] width 69 height 11
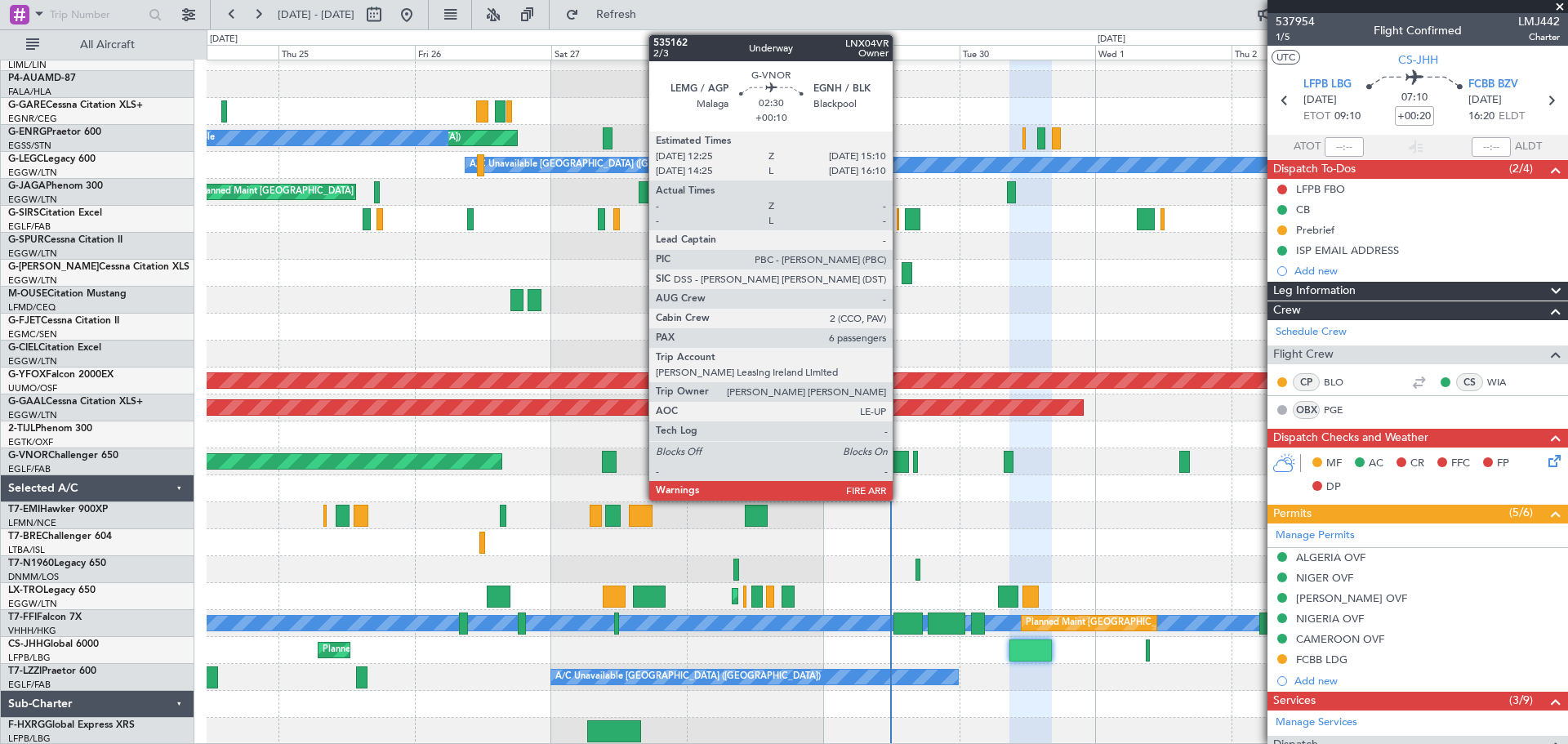
click at [900, 468] on div at bounding box center [901, 462] width 17 height 22
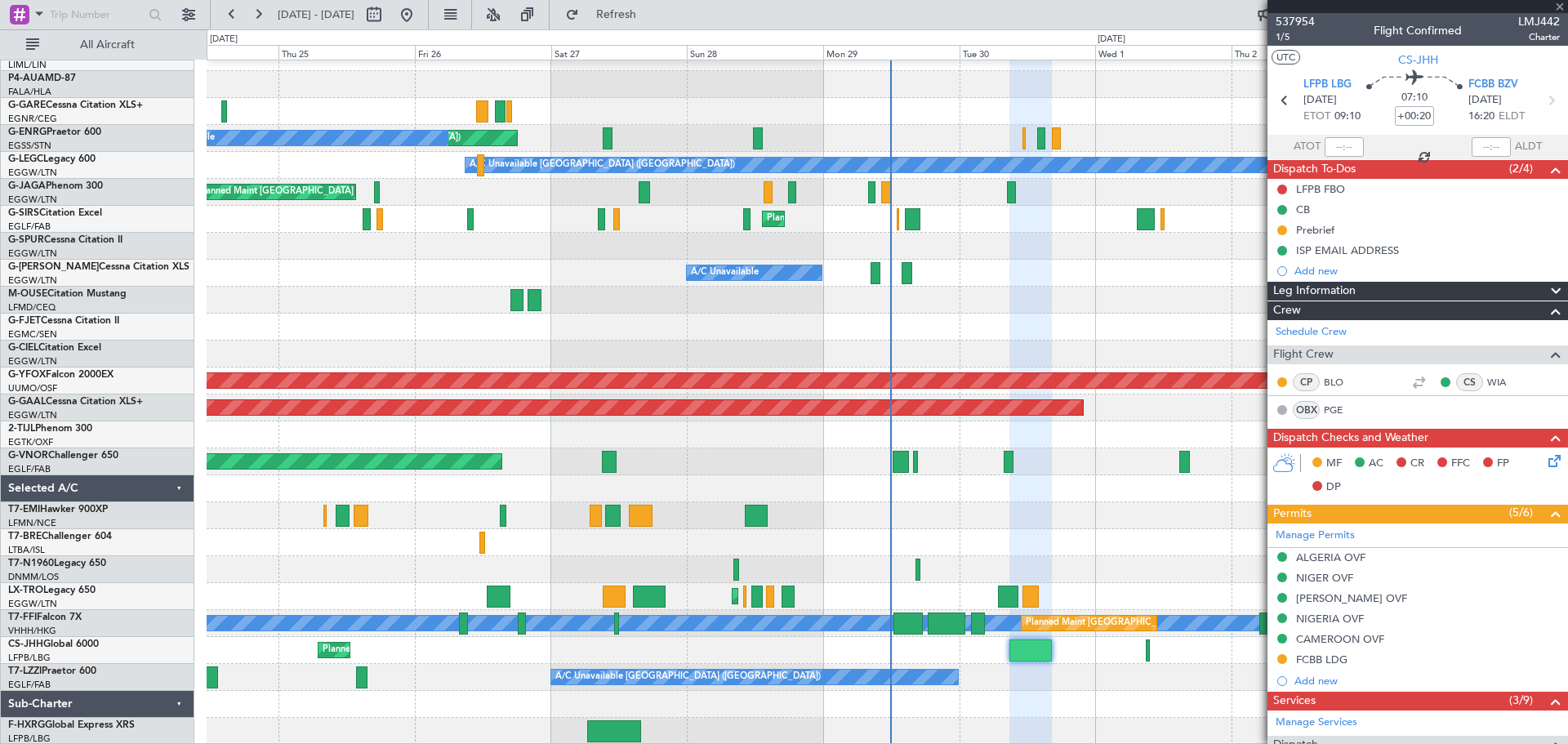
type input "+00:10"
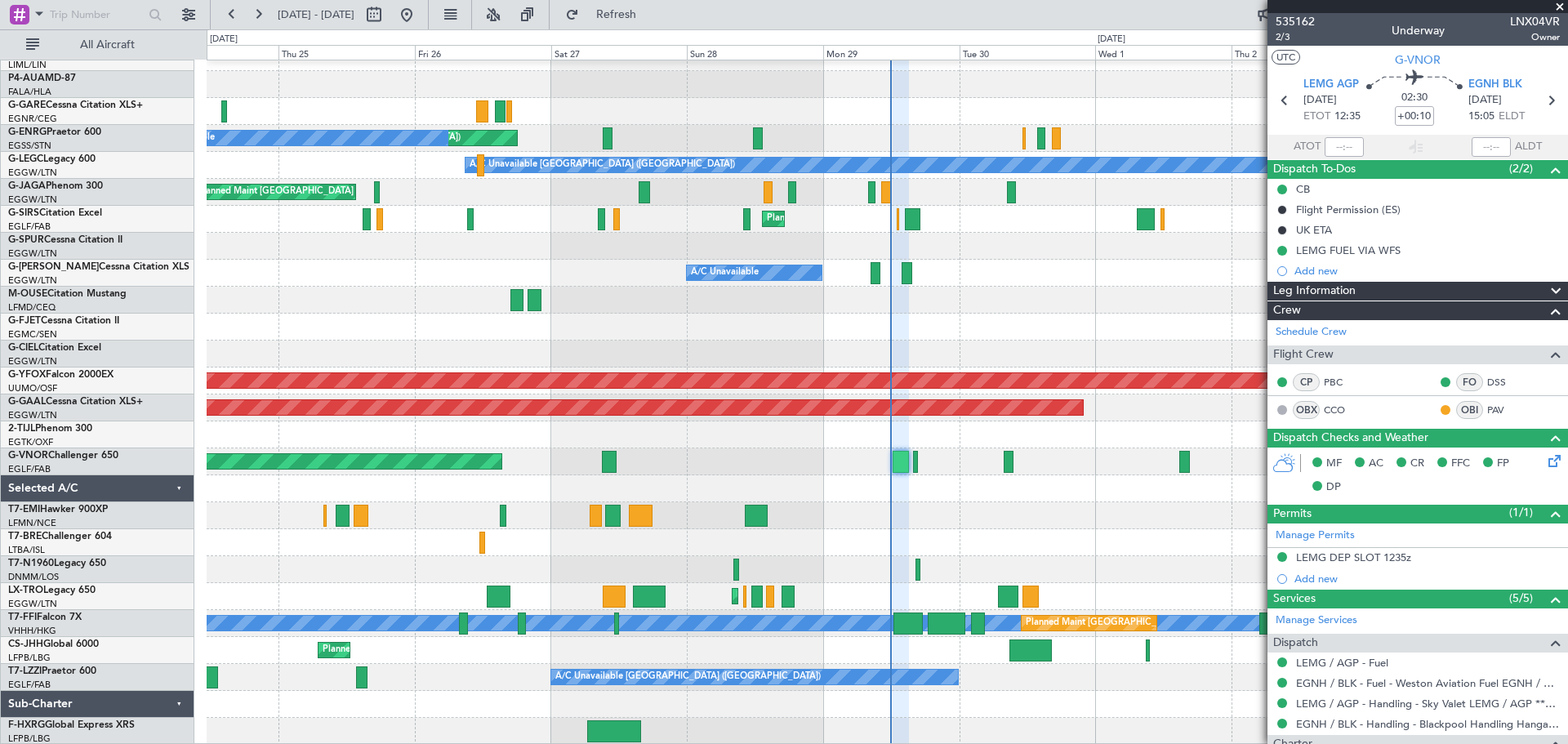
click at [1253, 9] on span at bounding box center [1560, 7] width 17 height 15
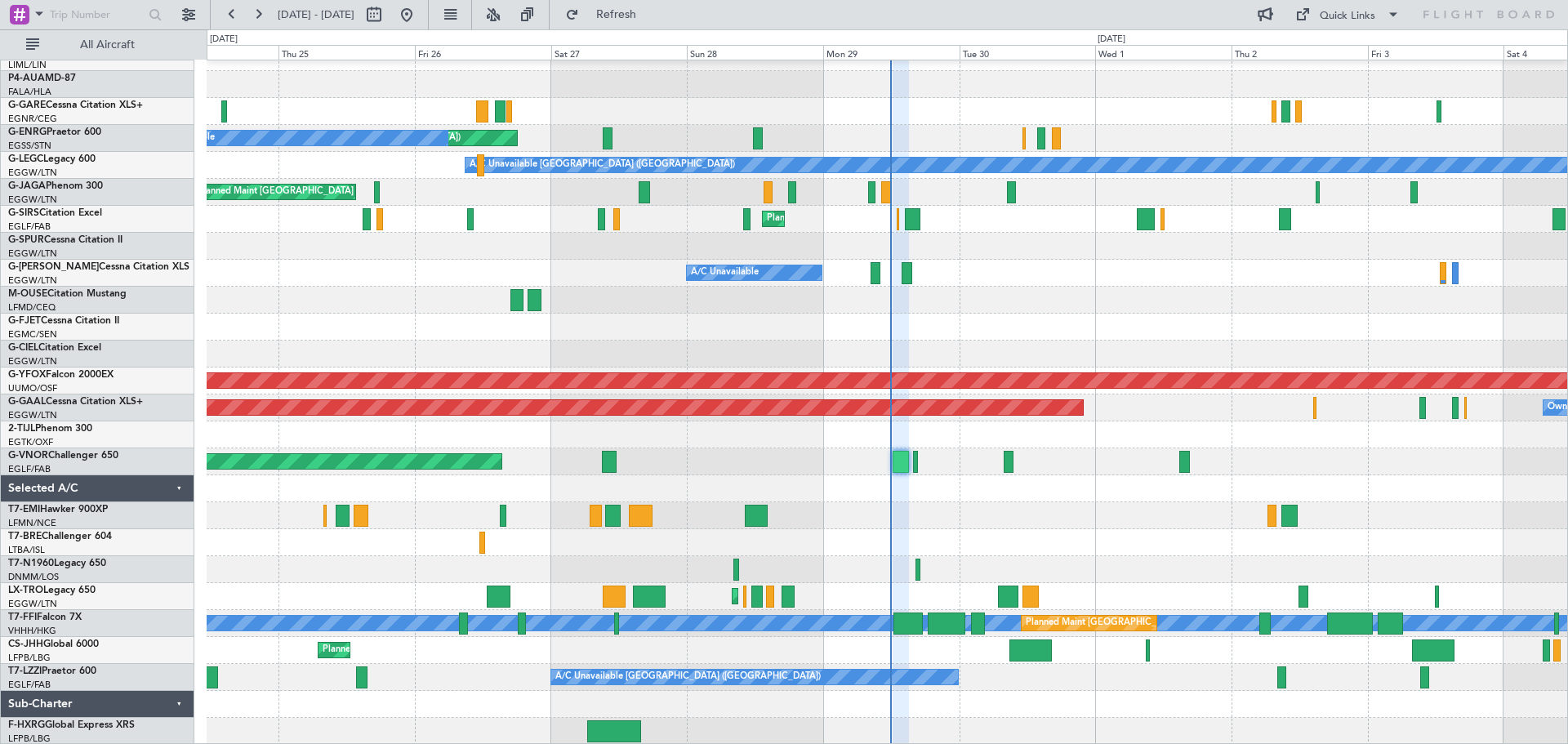
type input "0"
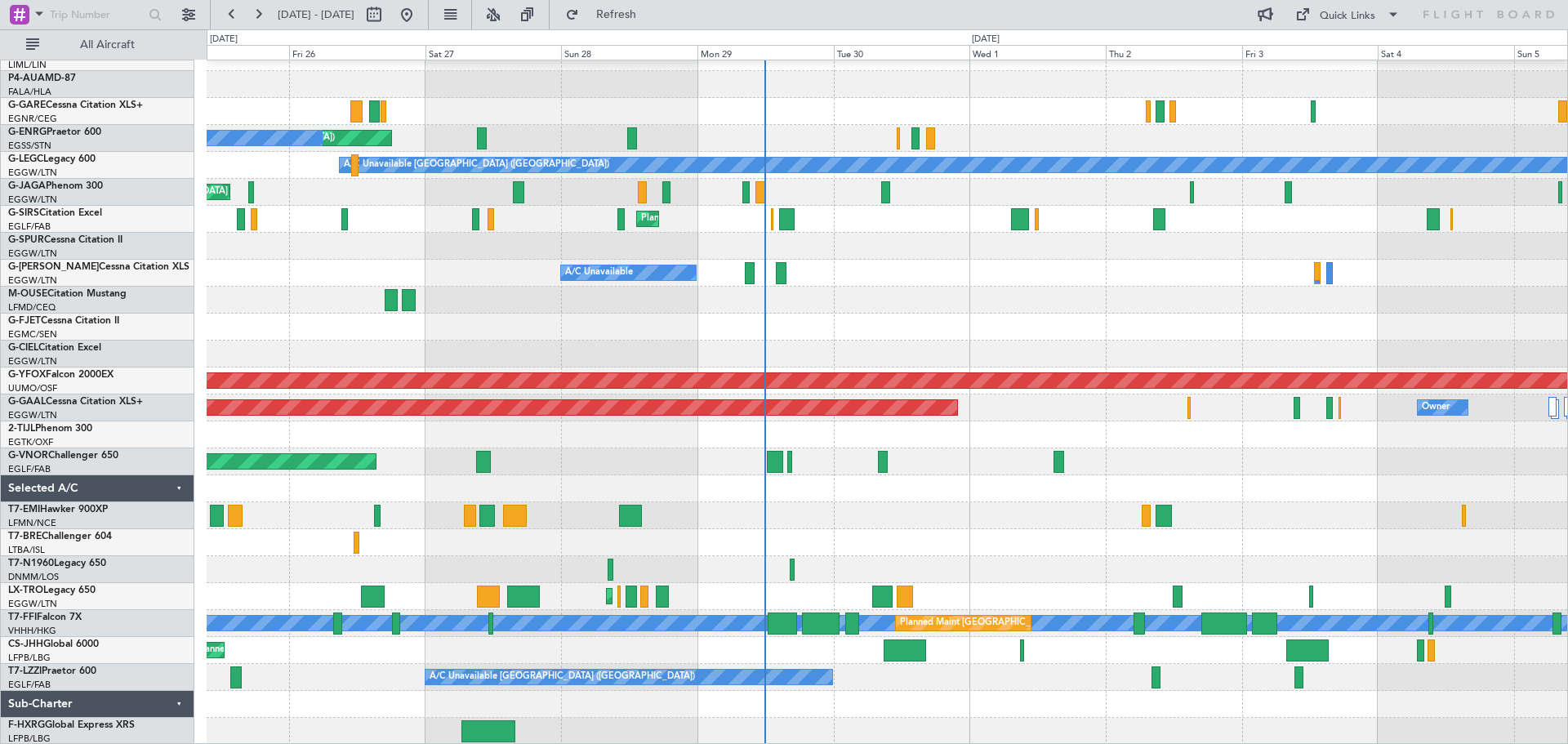
click at [1046, 586] on div "Planned Maint [GEOGRAPHIC_DATA] ([GEOGRAPHIC_DATA])" at bounding box center [886, 597] width 1360 height 27
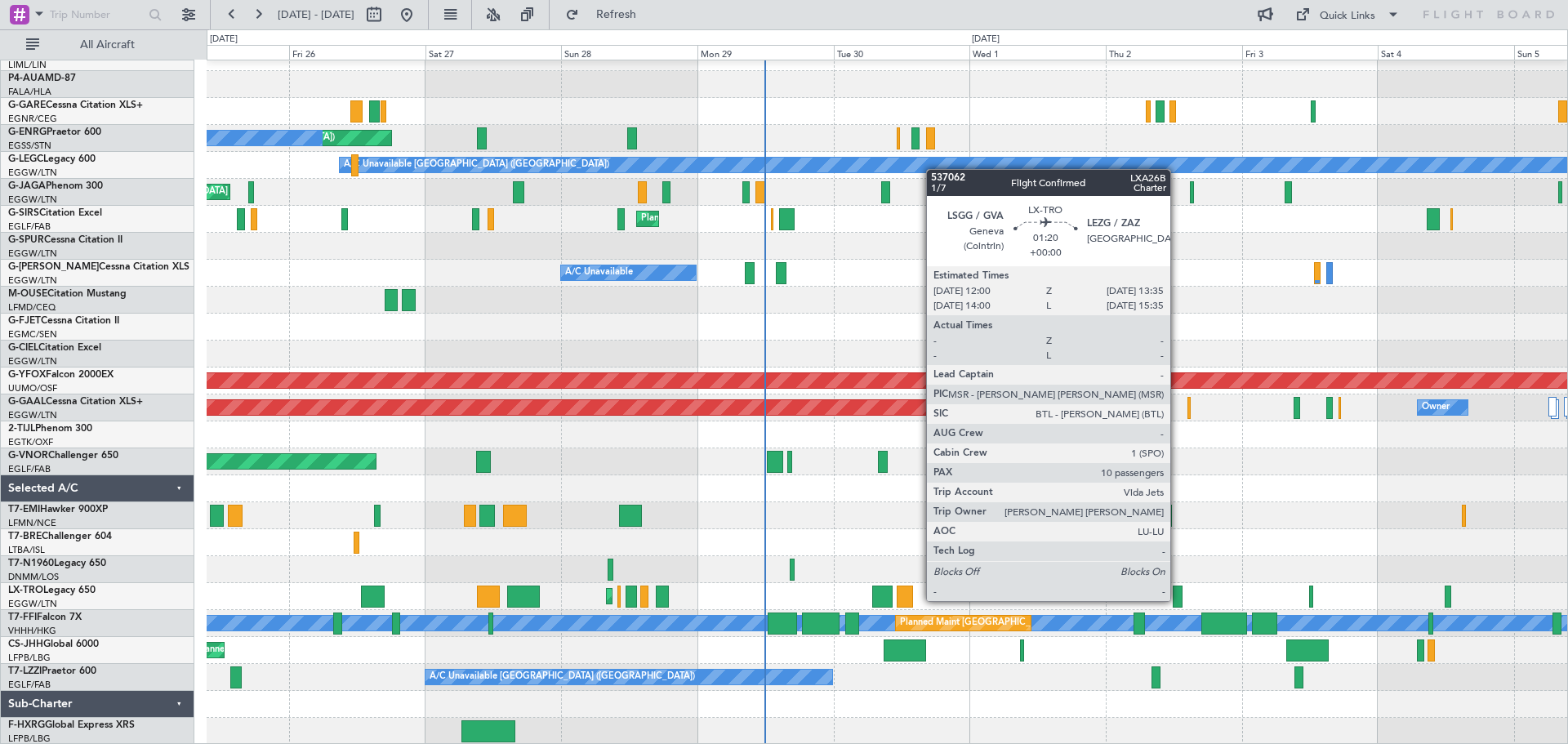
click at [1178, 599] on div at bounding box center [1177, 597] width 9 height 22
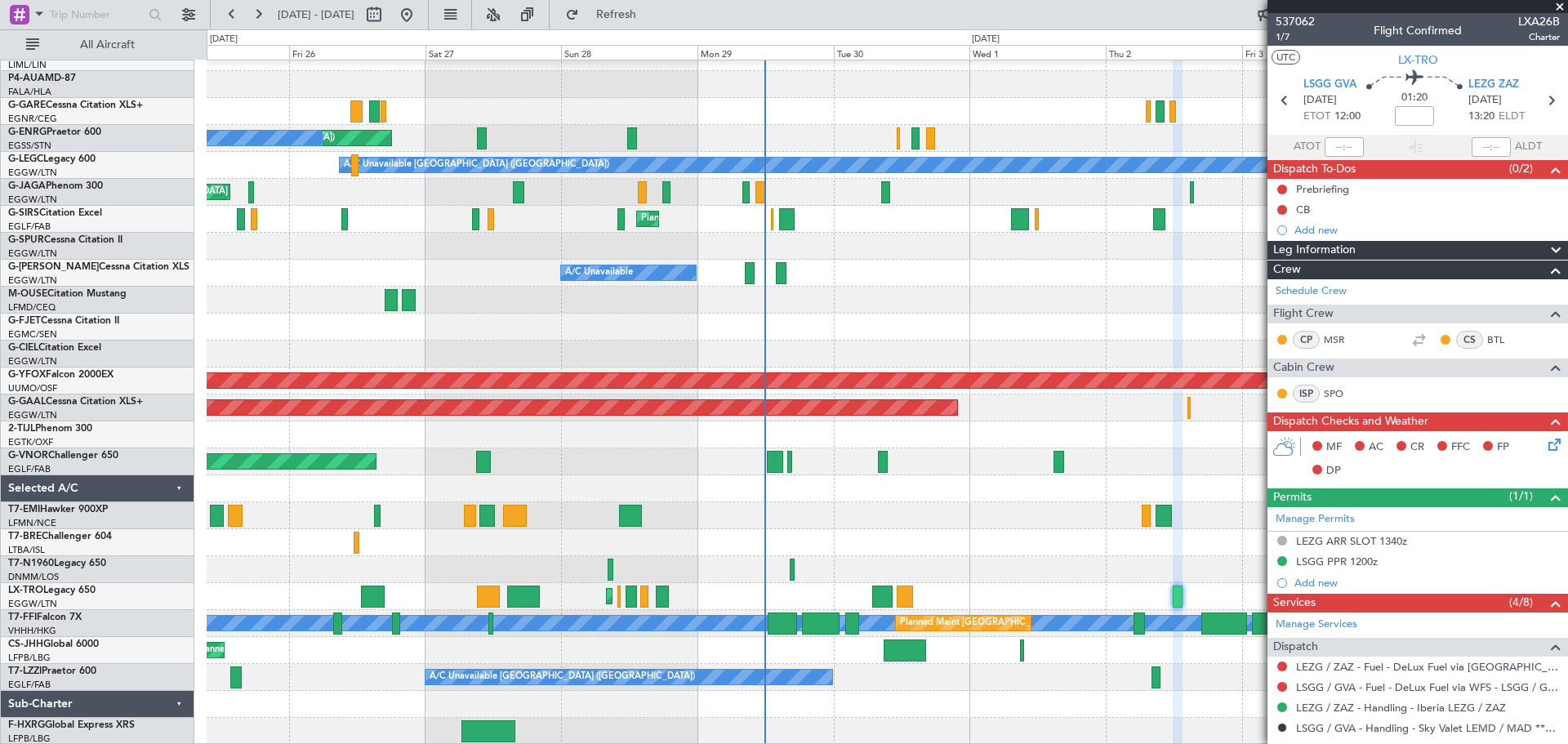
click at [1253, 6] on span at bounding box center [1560, 7] width 17 height 15
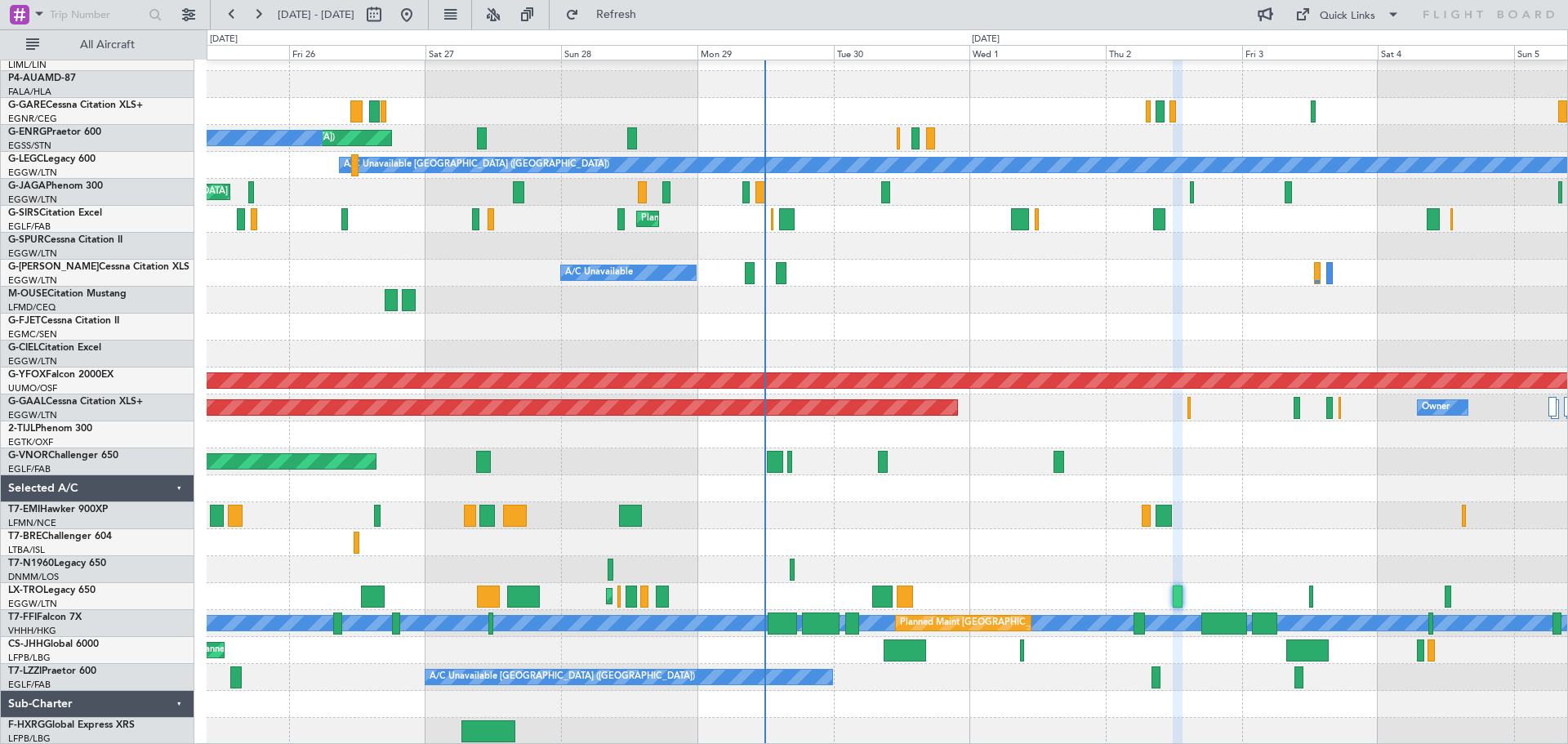
type input "0"
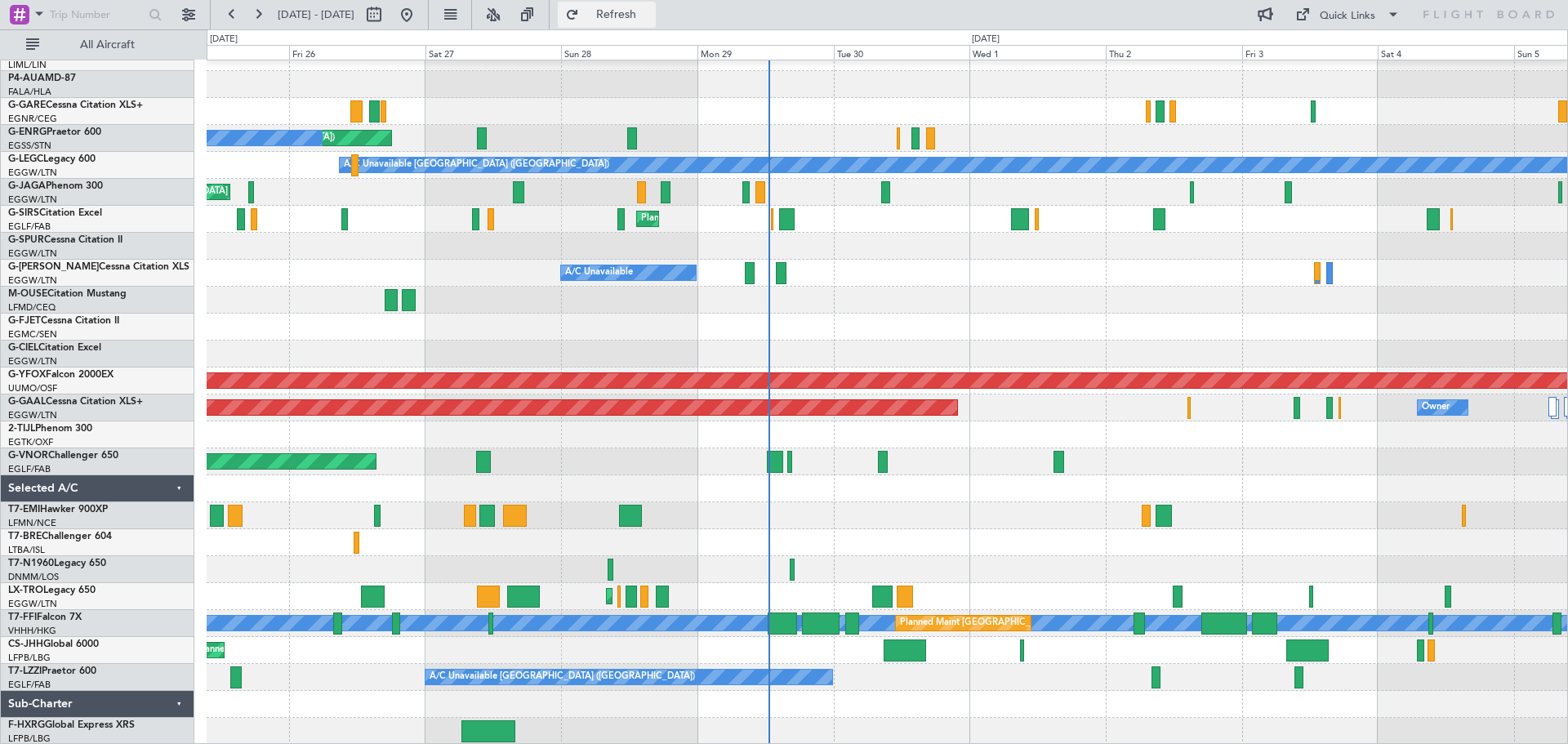
click at [656, 6] on button "Refresh" at bounding box center [606, 15] width 98 height 26
click at [258, 17] on button at bounding box center [258, 15] width 26 height 26
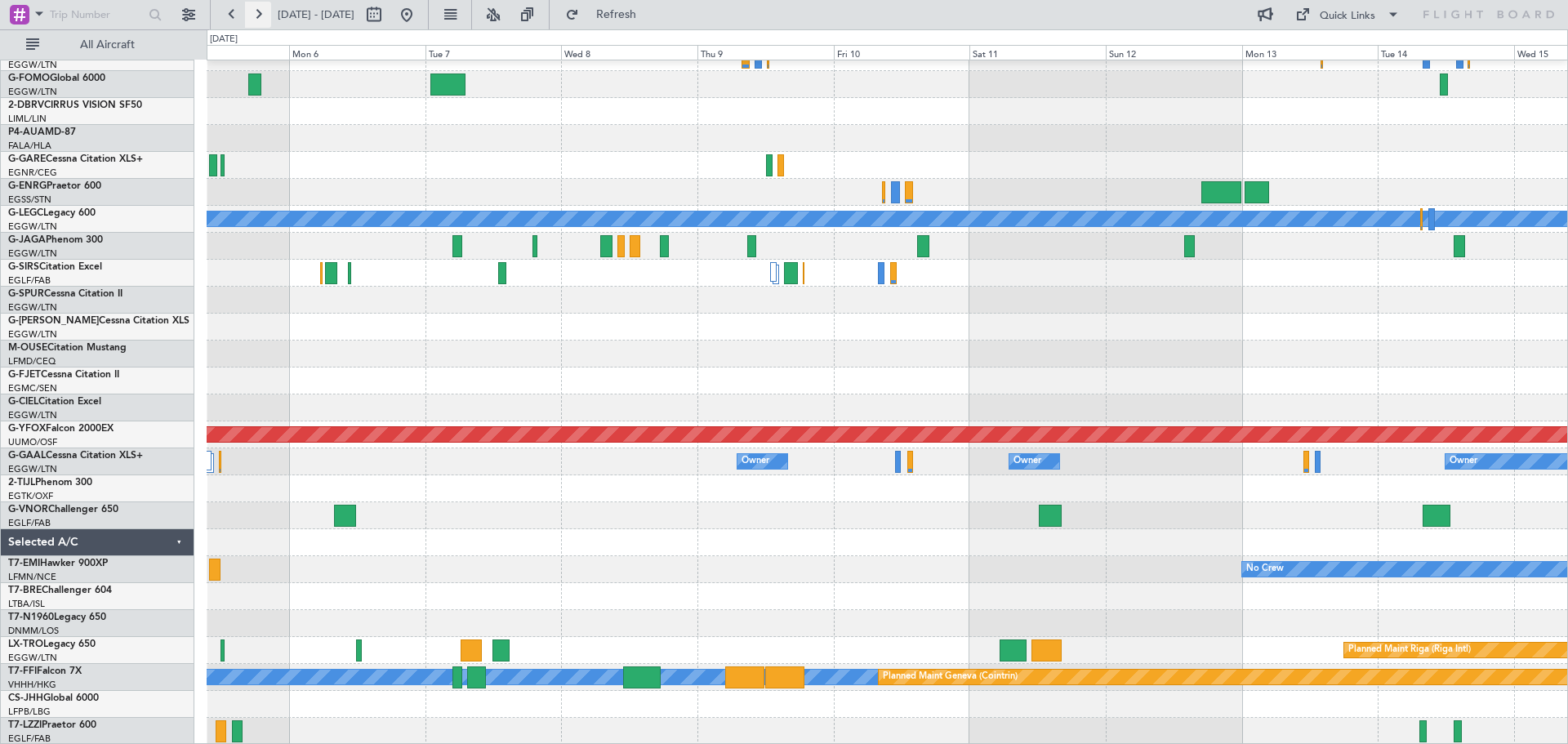
click at [269, 14] on button at bounding box center [258, 15] width 26 height 26
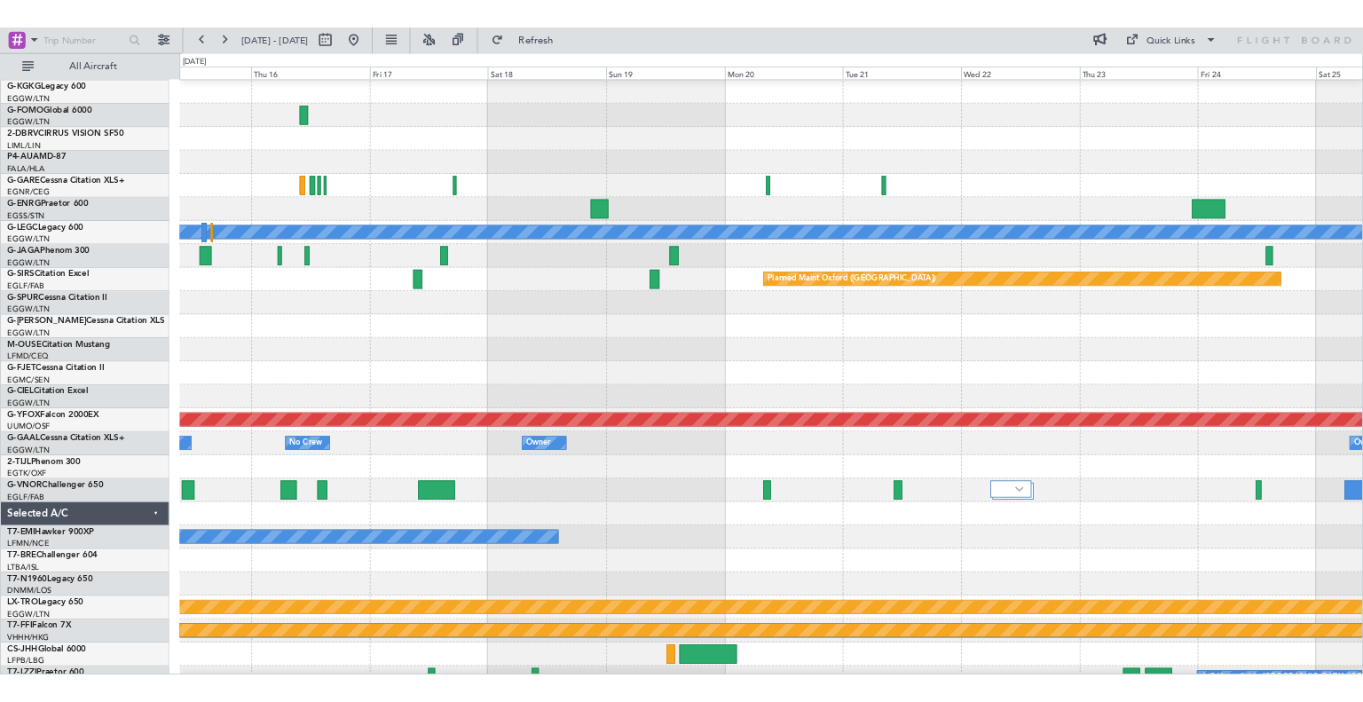
scroll to position [0, 0]
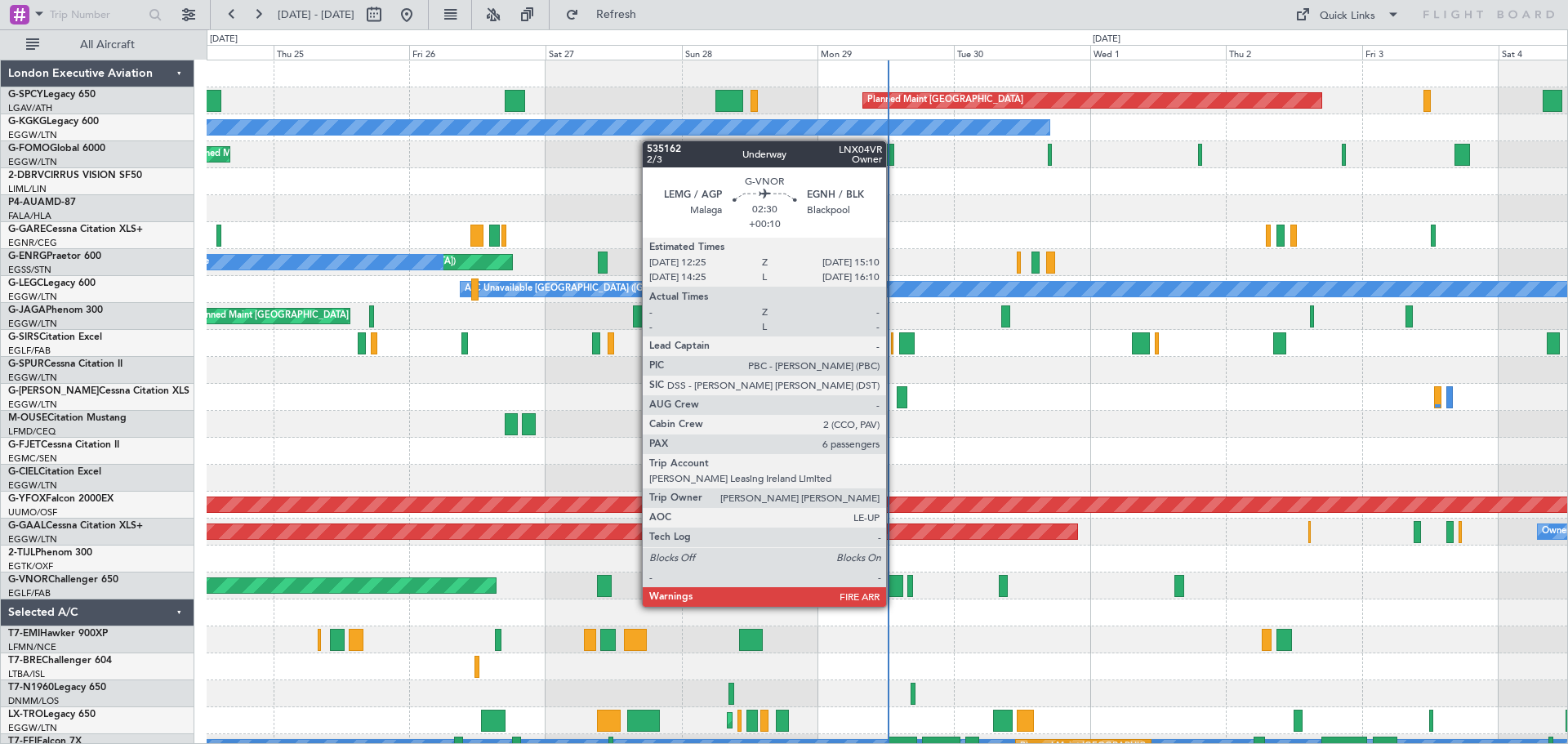
click at [894, 591] on div at bounding box center [896, 587] width 17 height 22
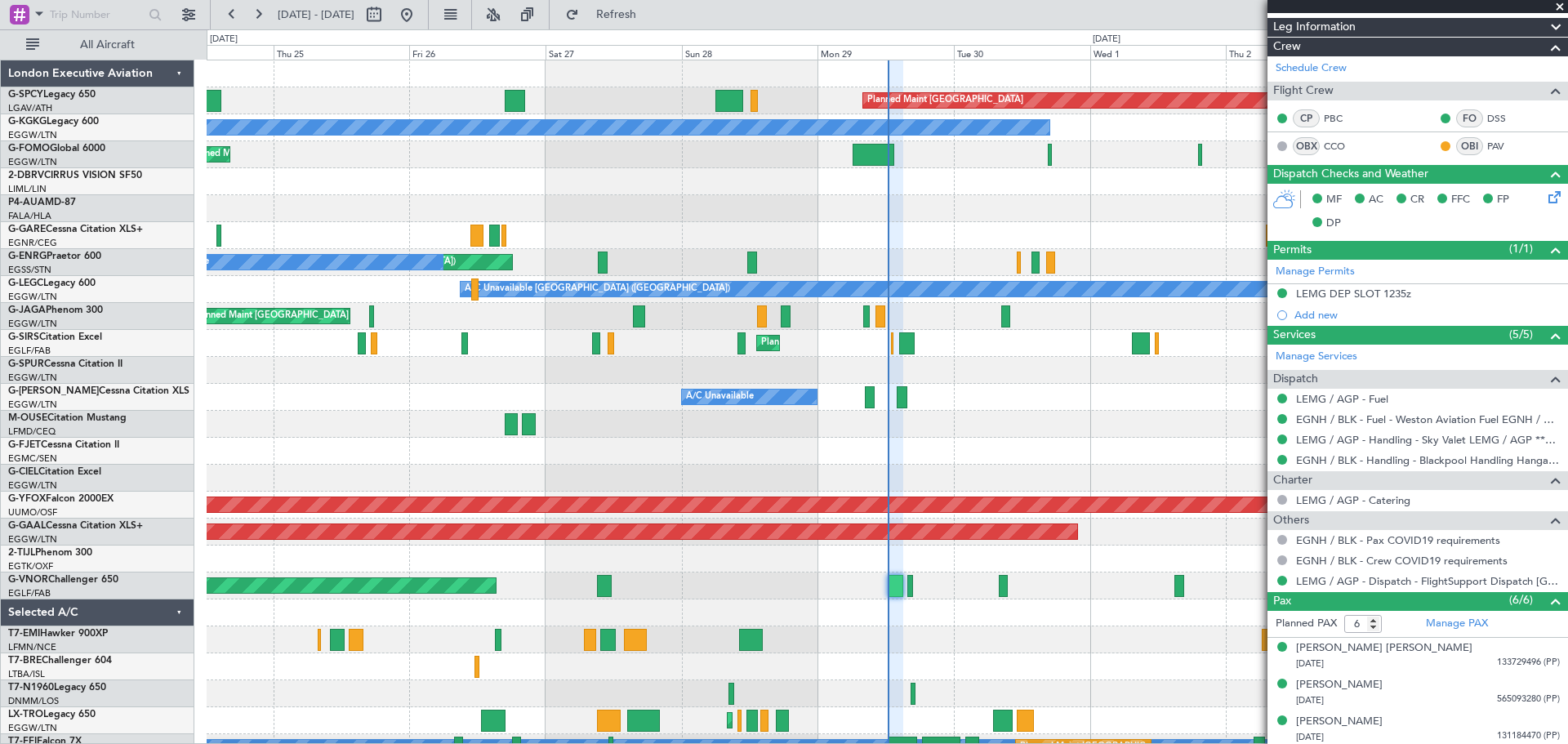
scroll to position [378, 0]
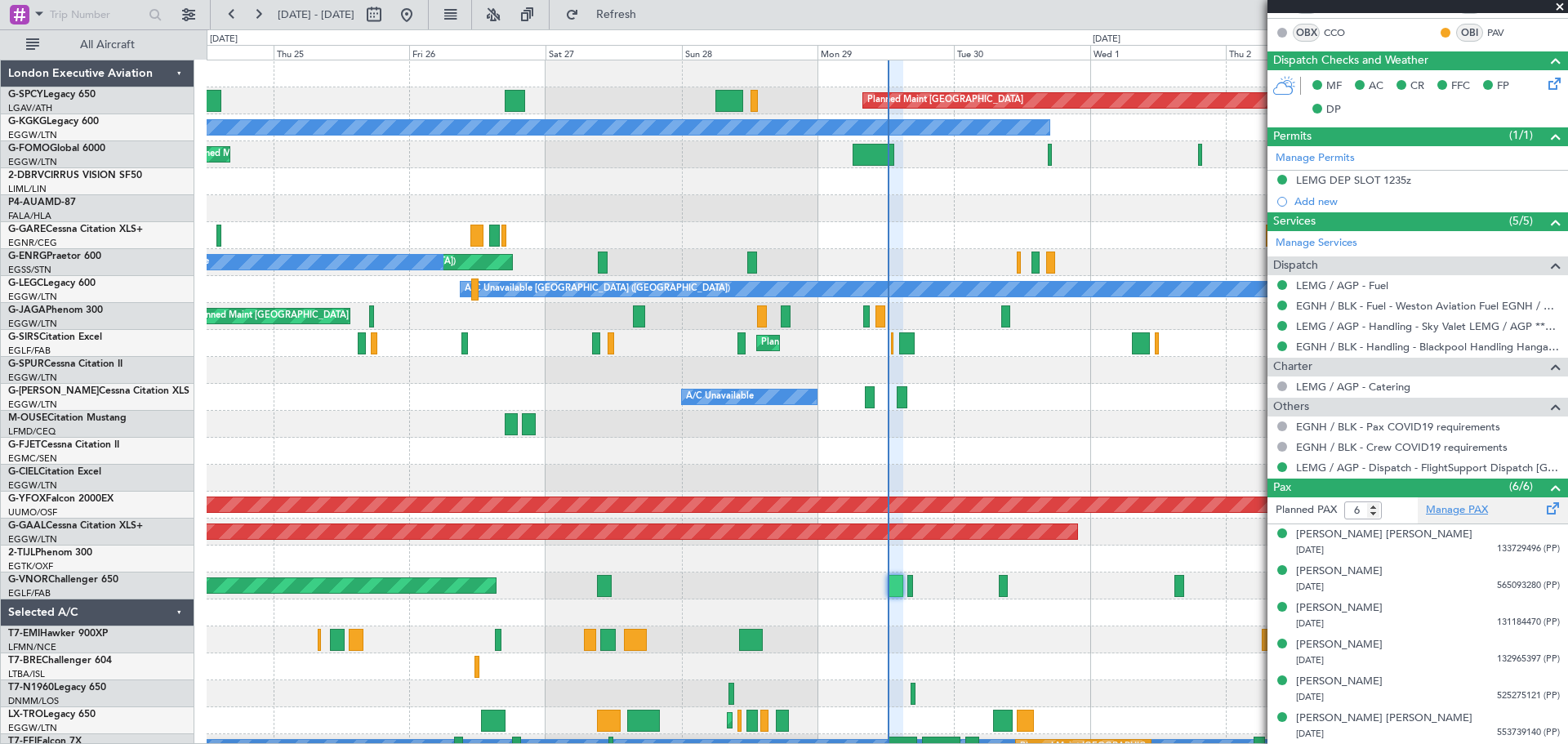
click at [1450, 513] on link "Manage PAX" at bounding box center [1456, 511] width 62 height 17
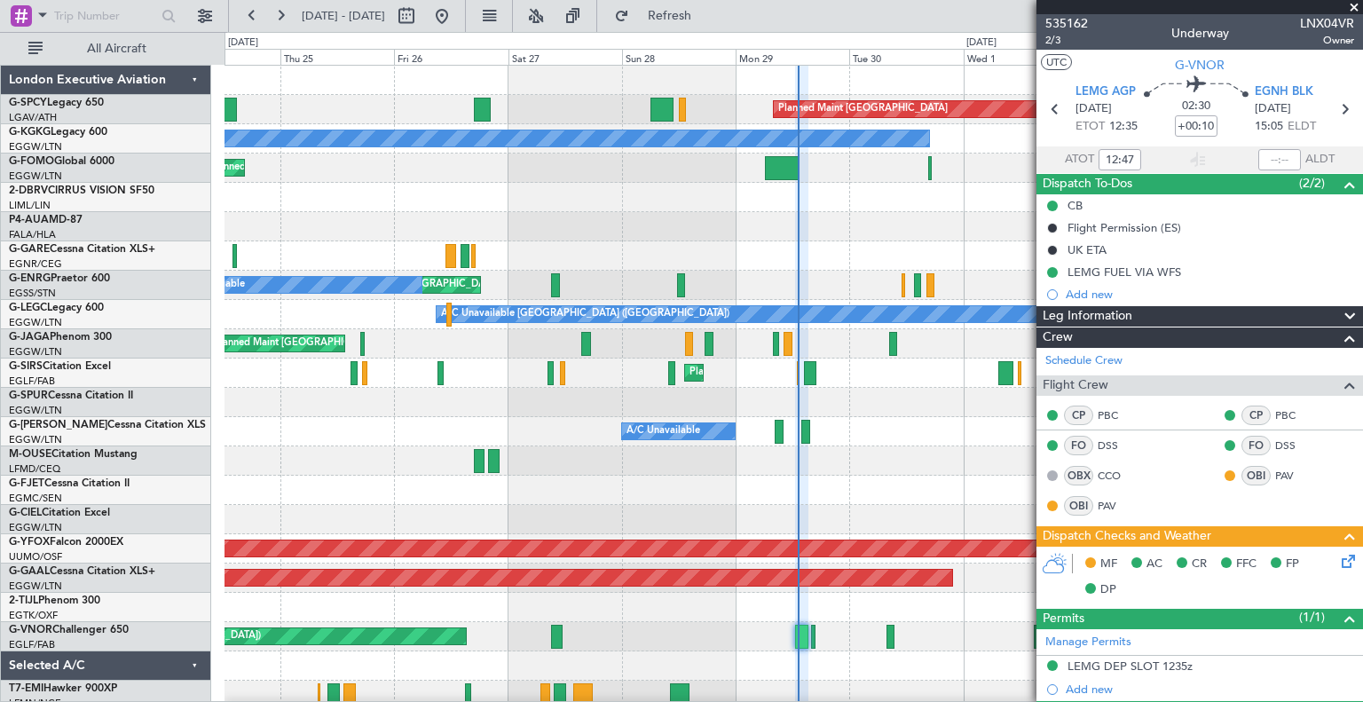
scroll to position [407, 0]
